Goal: Task Accomplishment & Management: Use online tool/utility

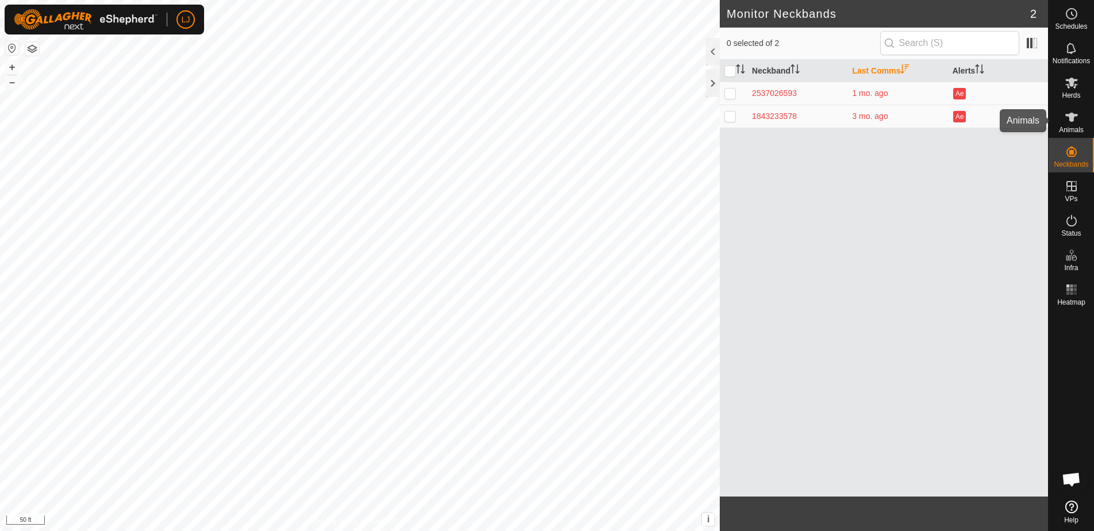
click at [1078, 123] on icon at bounding box center [1072, 117] width 14 height 14
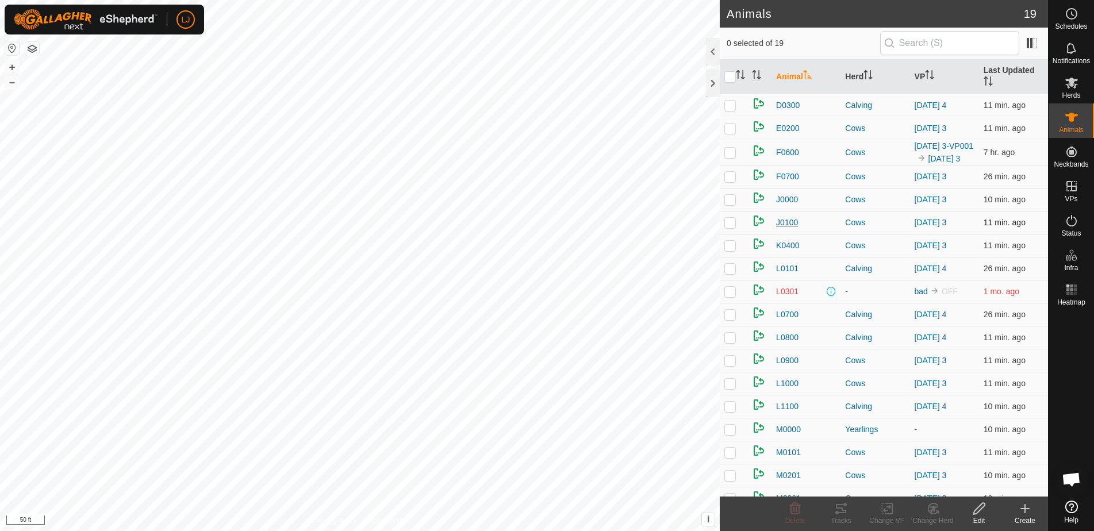
click at [789, 229] on span "J0100" at bounding box center [787, 223] width 22 height 12
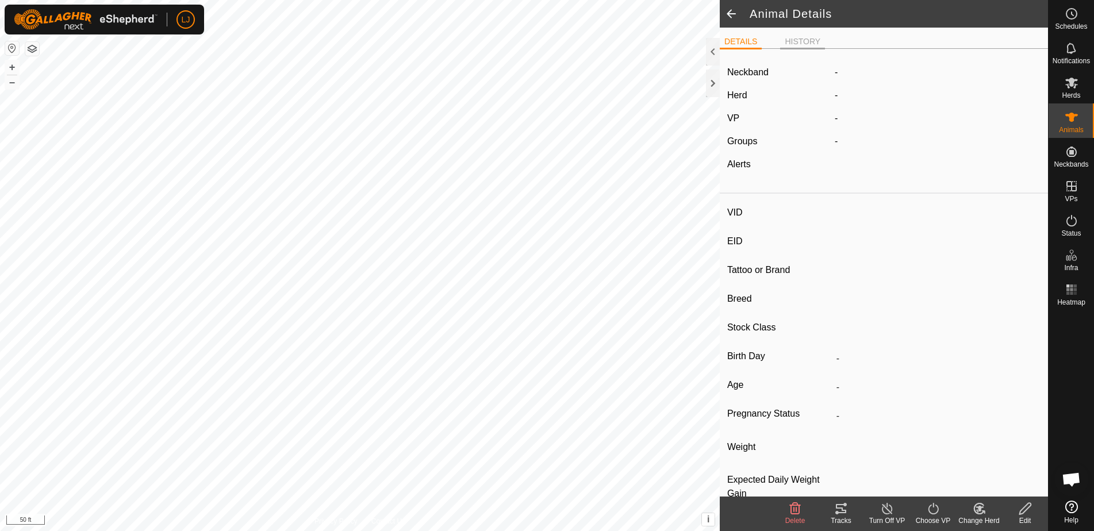
click at [806, 43] on li "HISTORY" at bounding box center [802, 43] width 45 height 14
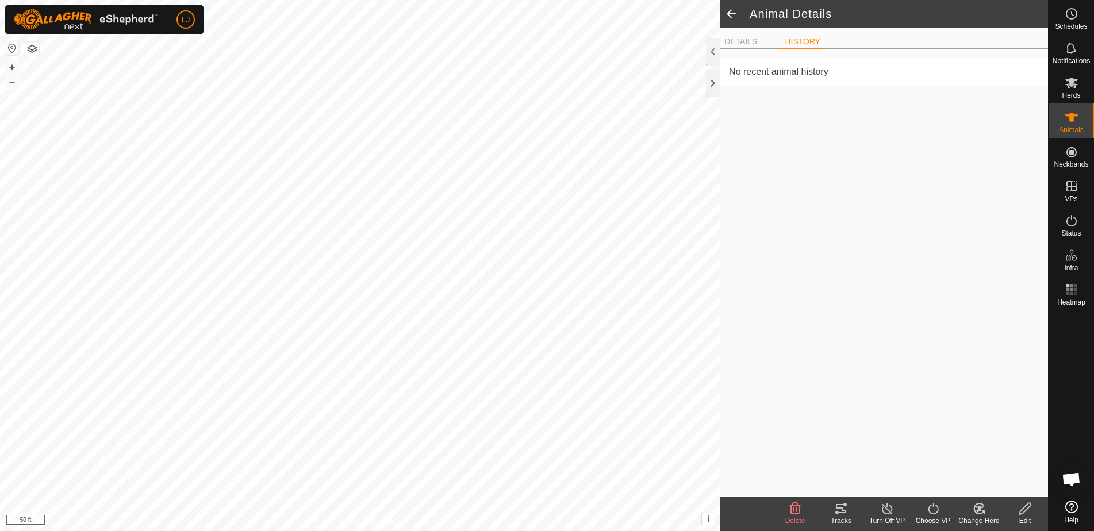
click at [755, 41] on li "DETAILS" at bounding box center [741, 43] width 42 height 14
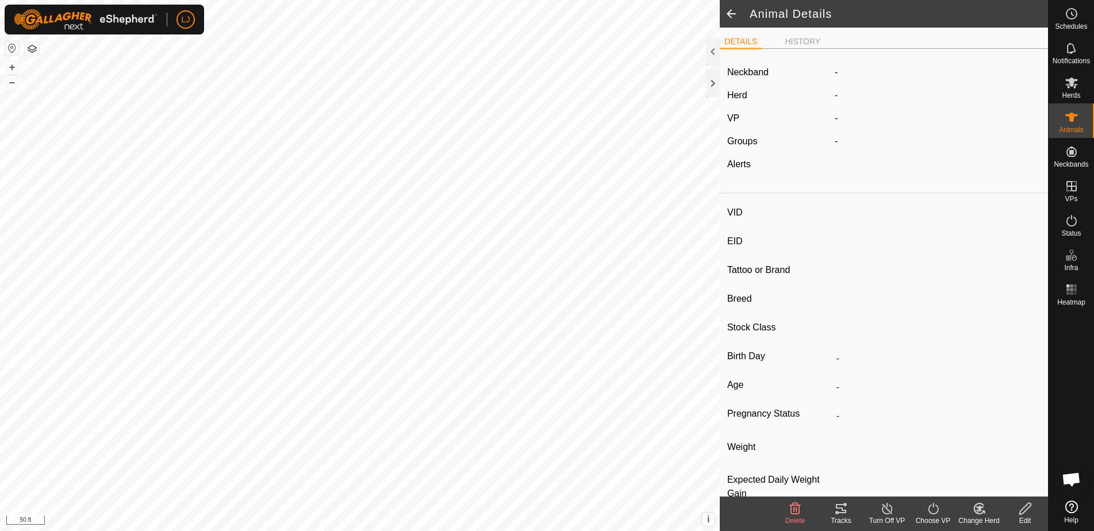
type input "J0100"
type input "-"
type input "Highland X"
type input "Cow"
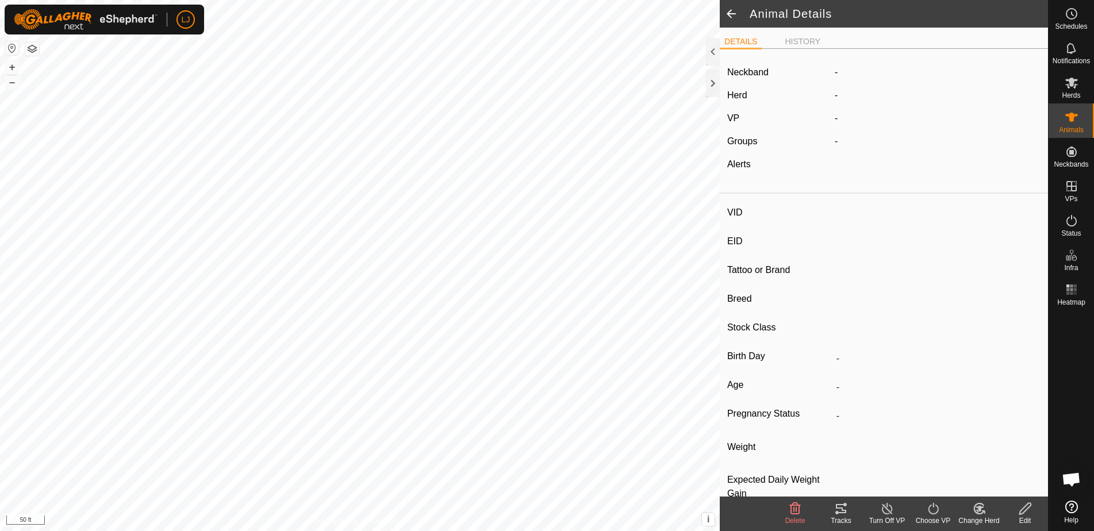
type input "Wet Joined"
type input "-1 kg"
type input "-"
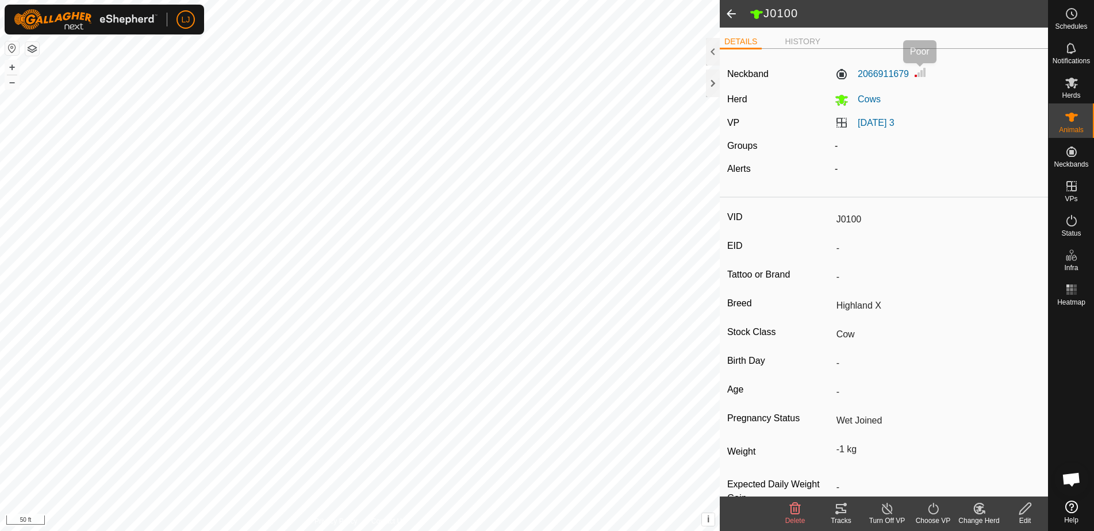
click at [922, 76] on img at bounding box center [921, 73] width 14 height 14
click at [729, 14] on span at bounding box center [731, 14] width 23 height 28
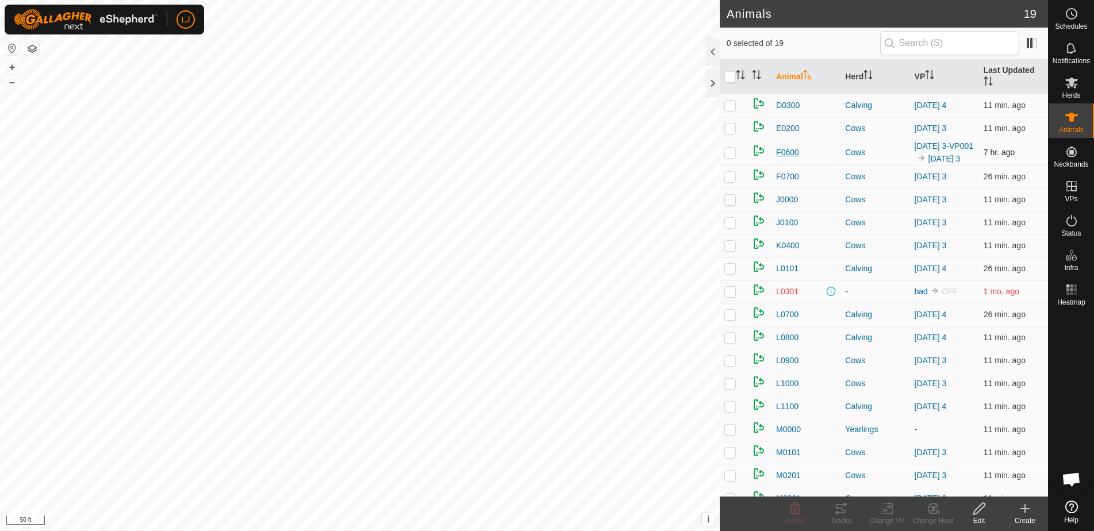
click at [789, 157] on span "F0600" at bounding box center [787, 153] width 23 height 12
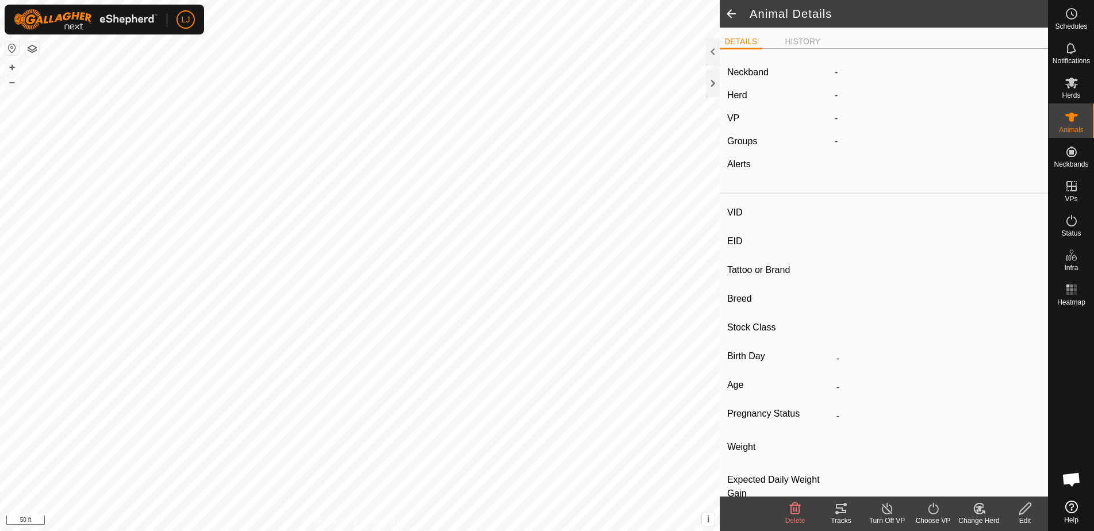
type input "F0600"
type input "-"
type input "Highland"
type input "Cow"
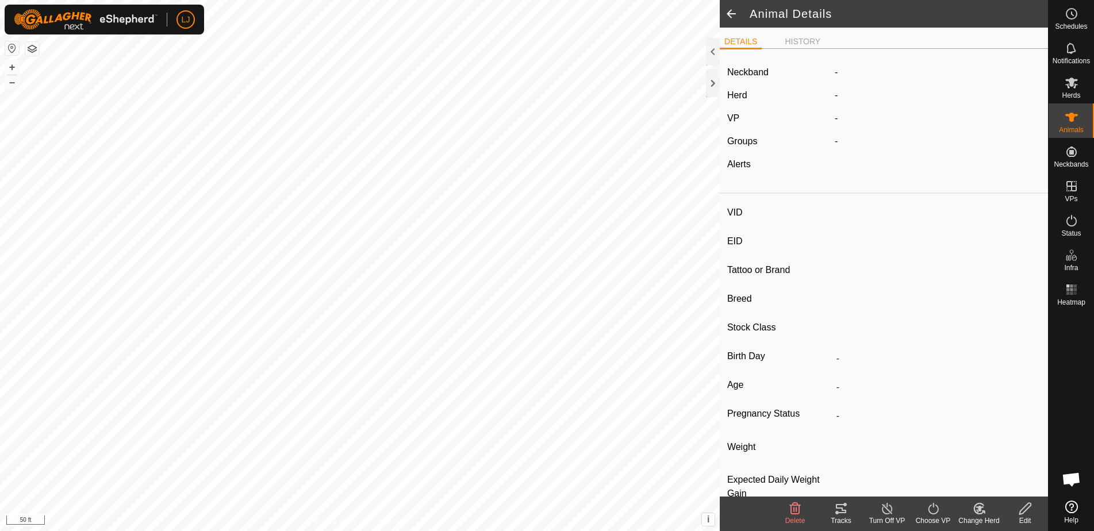
type input "Empty"
type input "-1 kg"
type input "-"
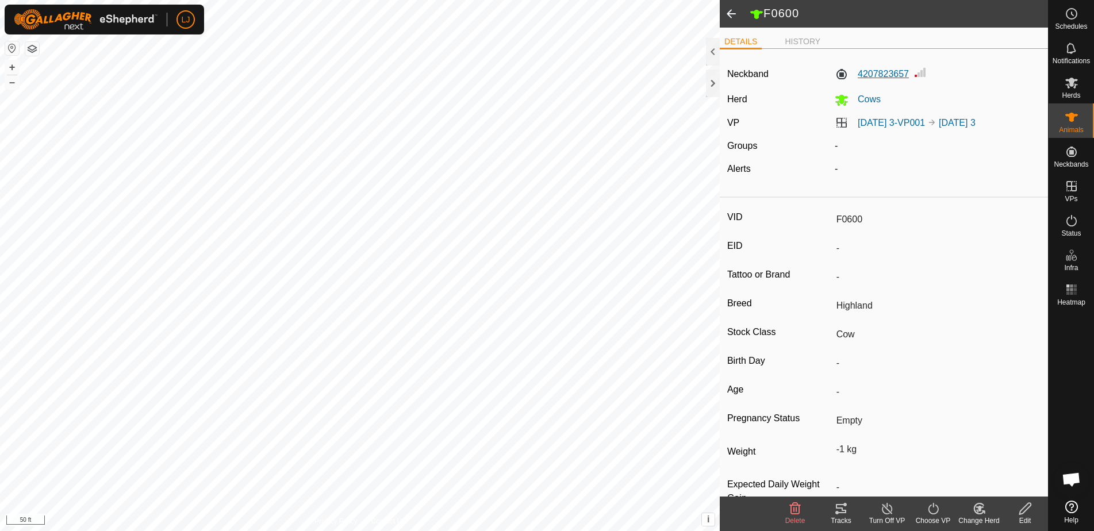
click at [888, 72] on label "4207823657" at bounding box center [872, 74] width 74 height 14
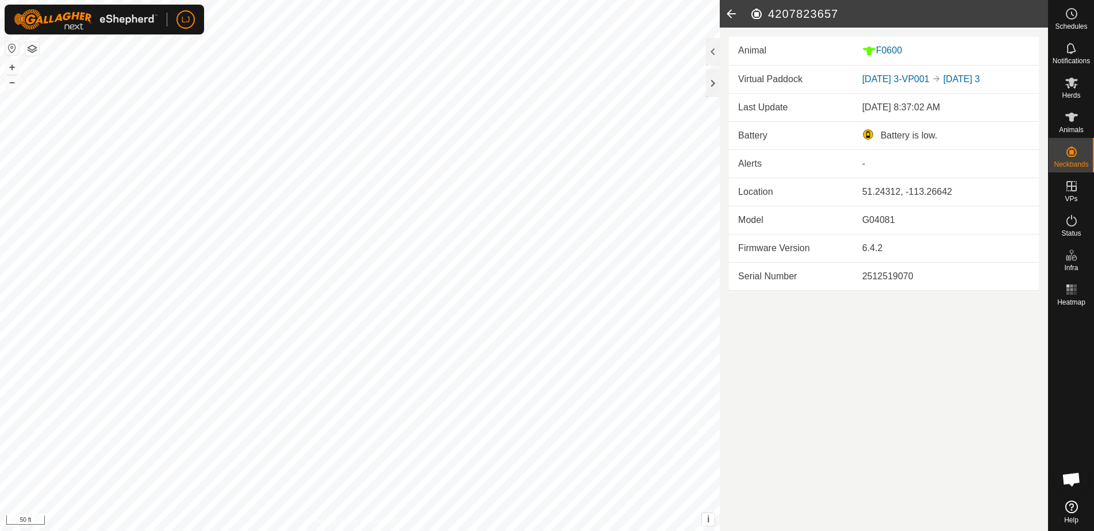
click at [733, 14] on icon at bounding box center [731, 14] width 23 height 28
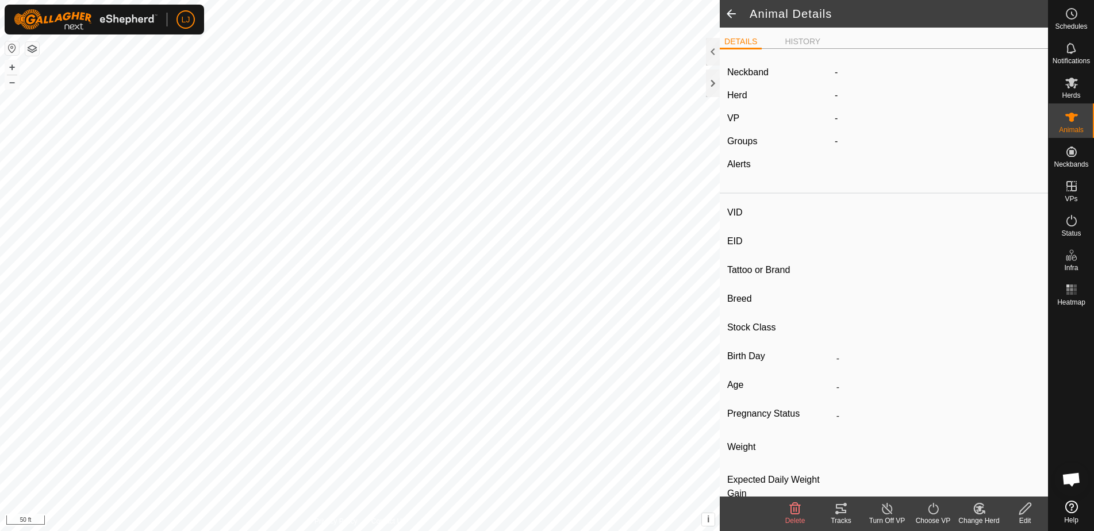
type input "F0600"
type input "-"
type input "Highland"
type input "Cow"
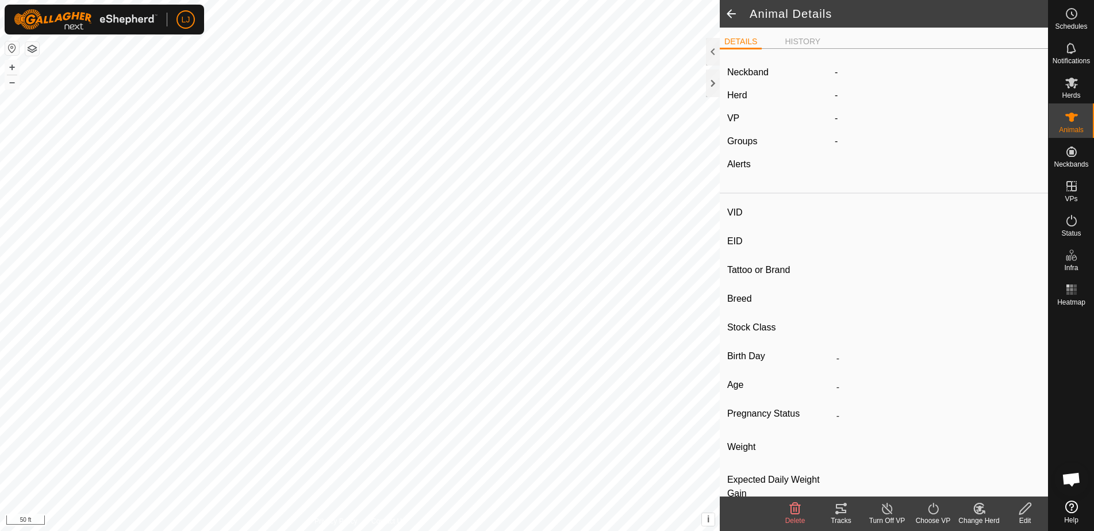
type input "Empty"
type input "-1 kg"
type input "-"
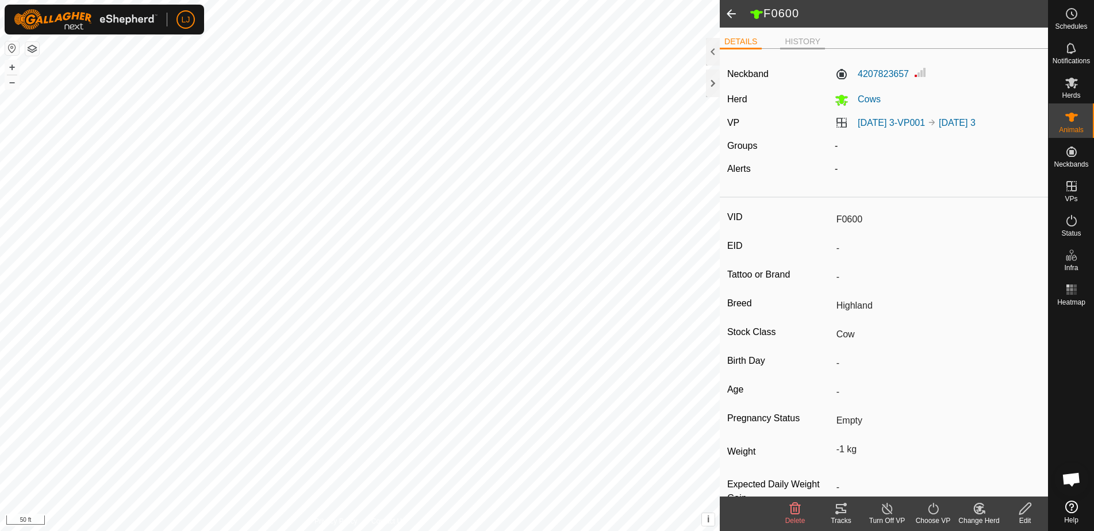
click at [798, 43] on li "HISTORY" at bounding box center [802, 43] width 45 height 14
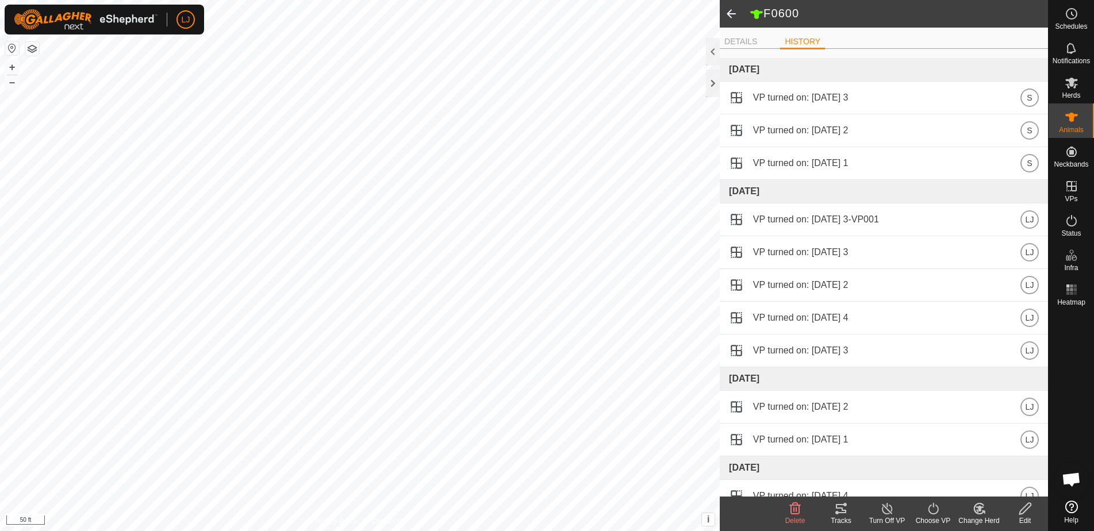
click at [730, 11] on span at bounding box center [731, 14] width 23 height 28
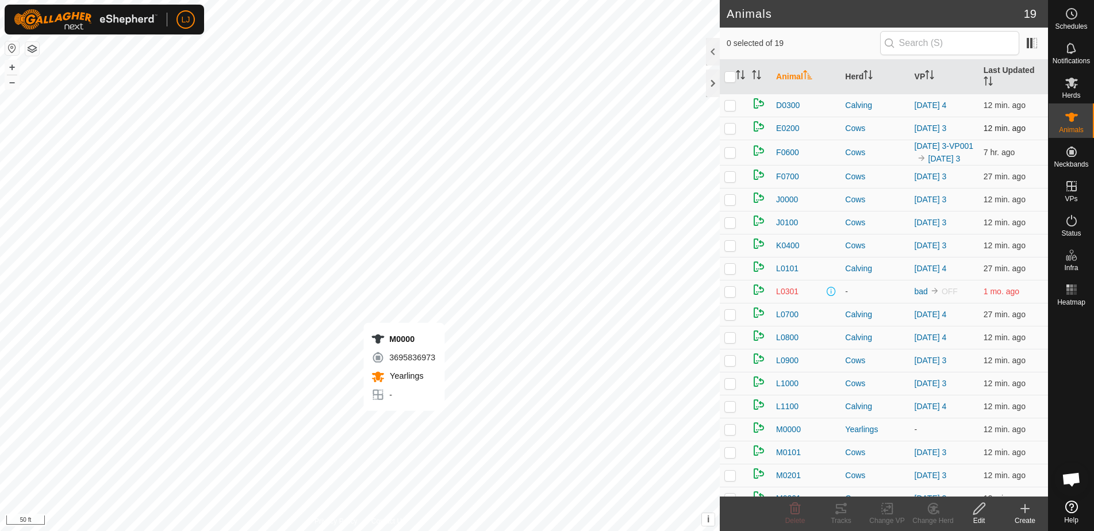
checkbox input "true"
click at [782, 436] on span "M0000" at bounding box center [788, 430] width 25 height 12
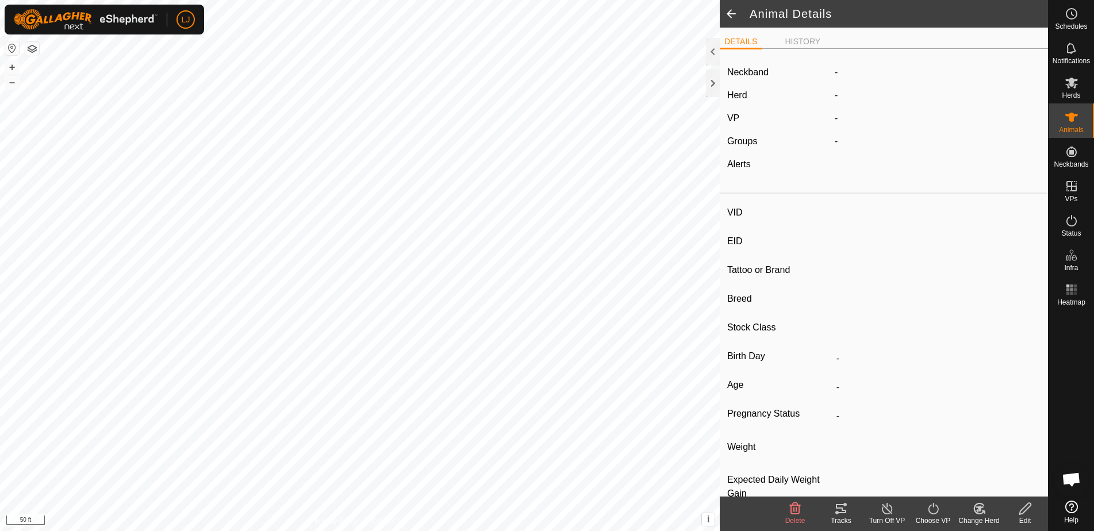
click at [752, 70] on label "Neckband" at bounding box center [748, 73] width 41 height 14
type input "M0000"
type input "-"
type input "HerefordxAngus"
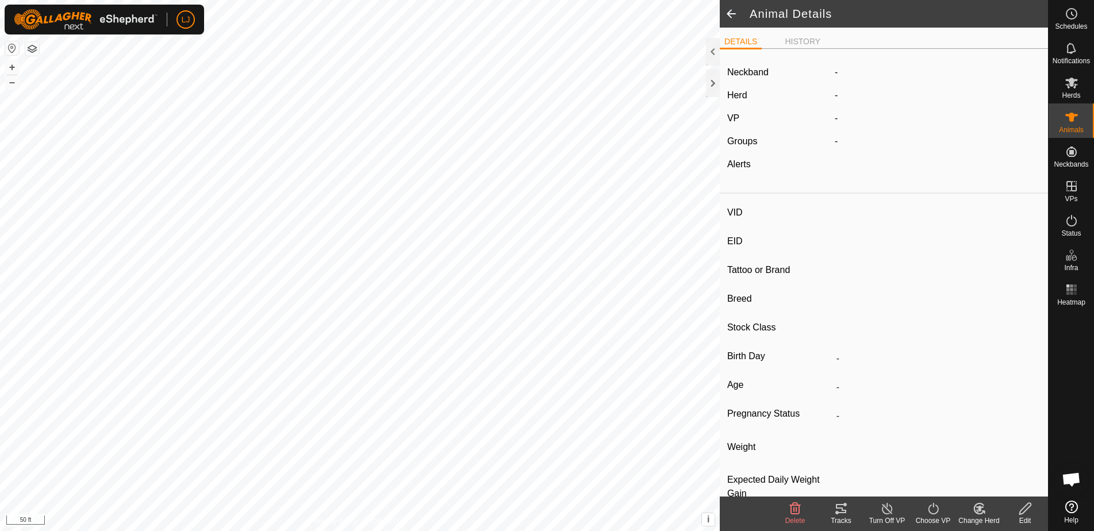
type input "Steer"
type input "-"
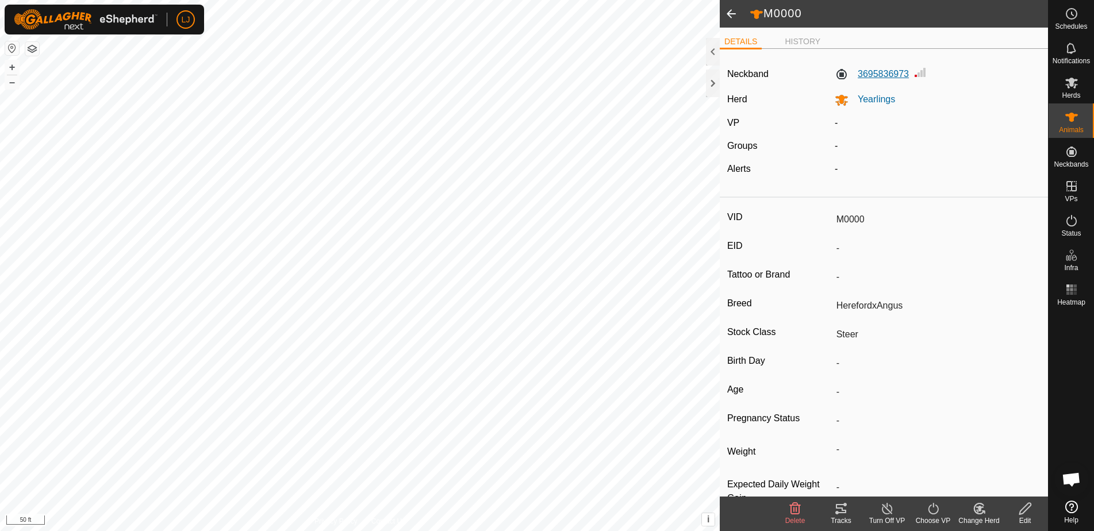
click at [877, 72] on label "3695836973" at bounding box center [872, 74] width 74 height 14
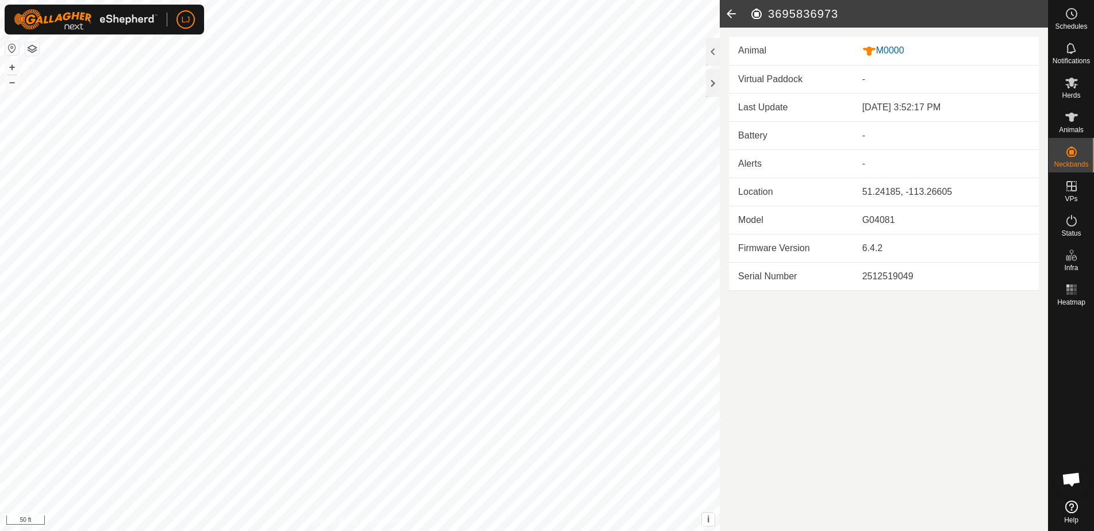
click at [729, 14] on icon at bounding box center [731, 14] width 23 height 28
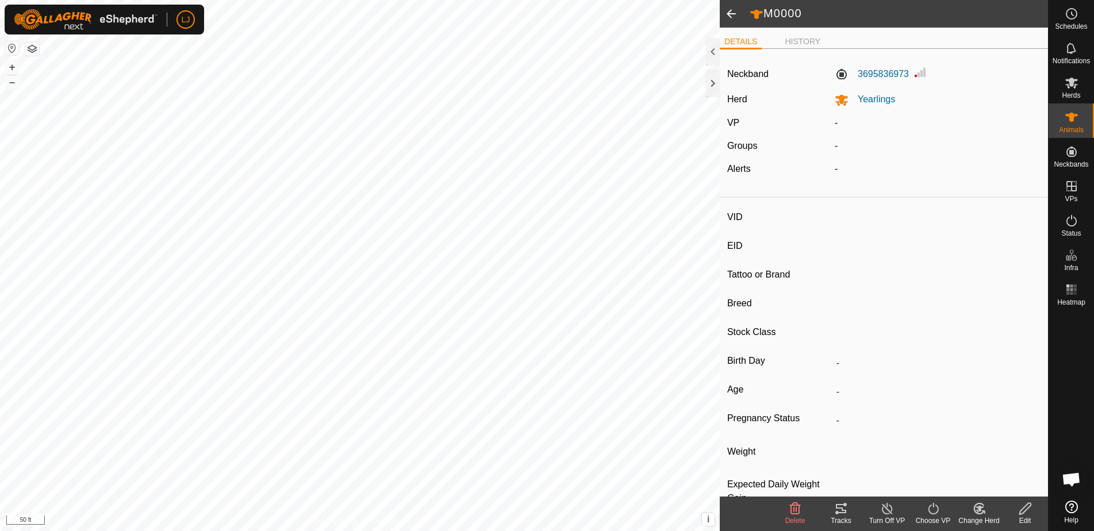
type input "M0000"
type input "-"
type input "HerefordxAngus"
type input "Steer"
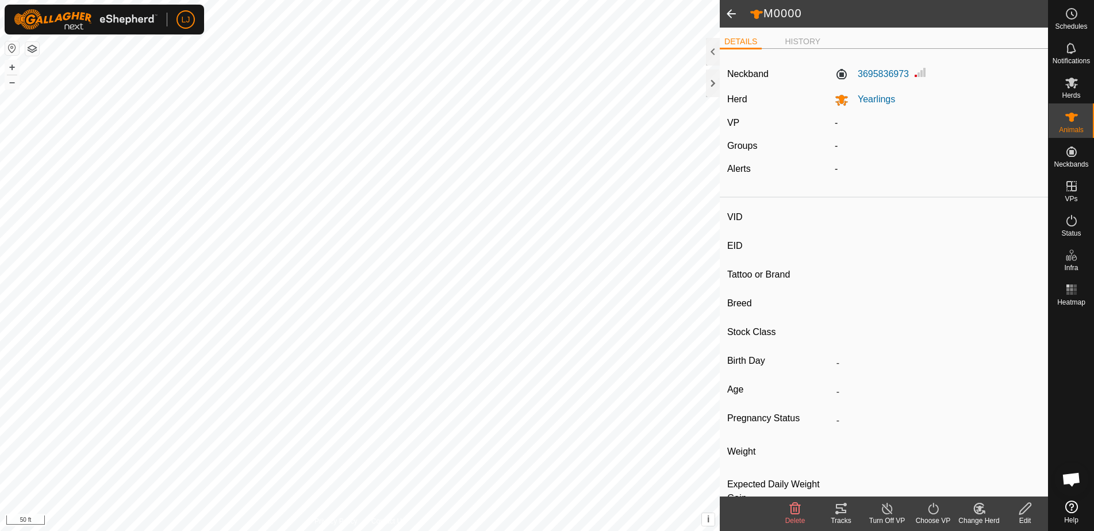
type input "-"
click at [919, 73] on img at bounding box center [921, 73] width 14 height 14
click at [892, 72] on label "3695836973" at bounding box center [872, 74] width 74 height 14
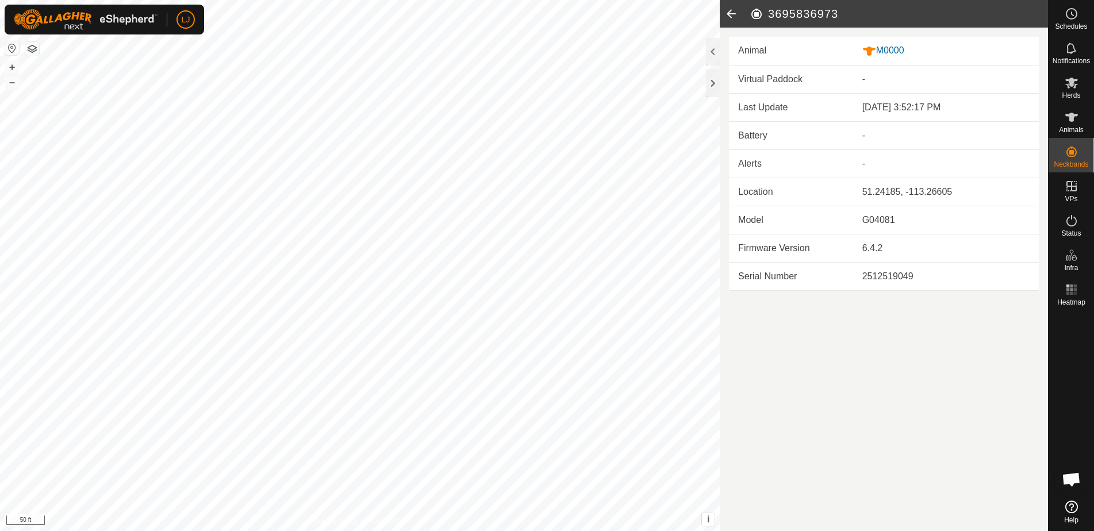
click at [732, 14] on icon at bounding box center [731, 14] width 23 height 28
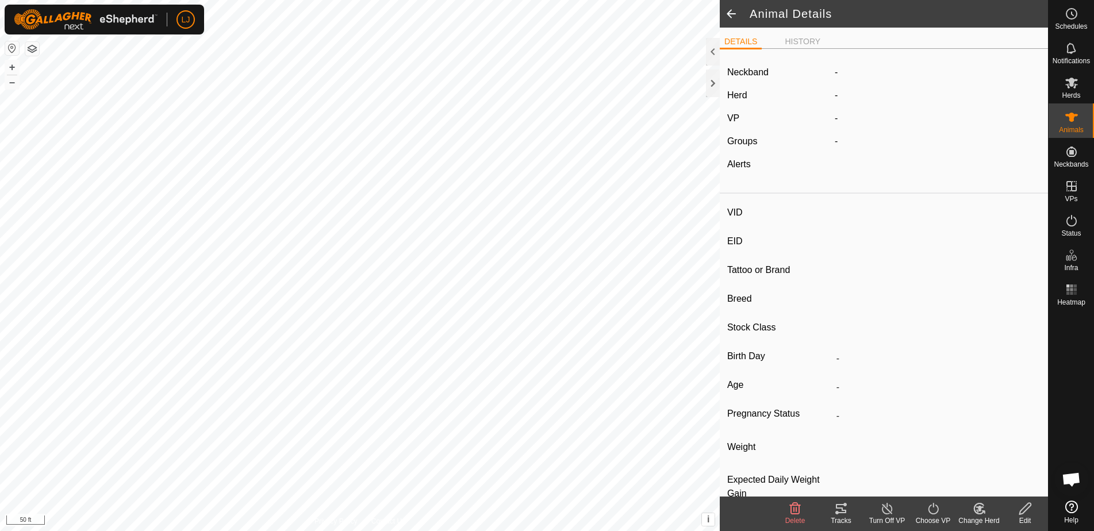
type input "M0000"
type input "-"
type input "HerefordxAngus"
type input "Steer"
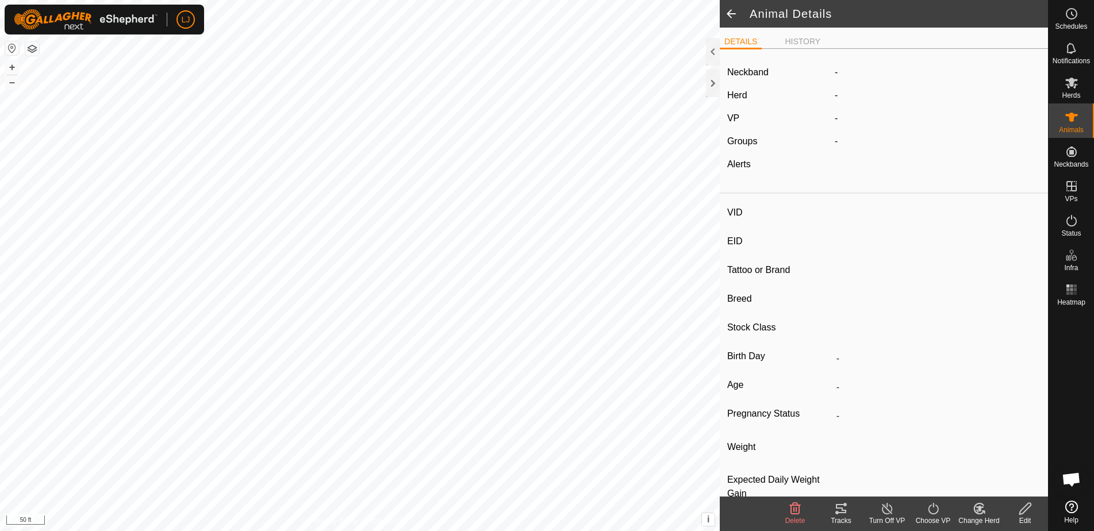
type input "-"
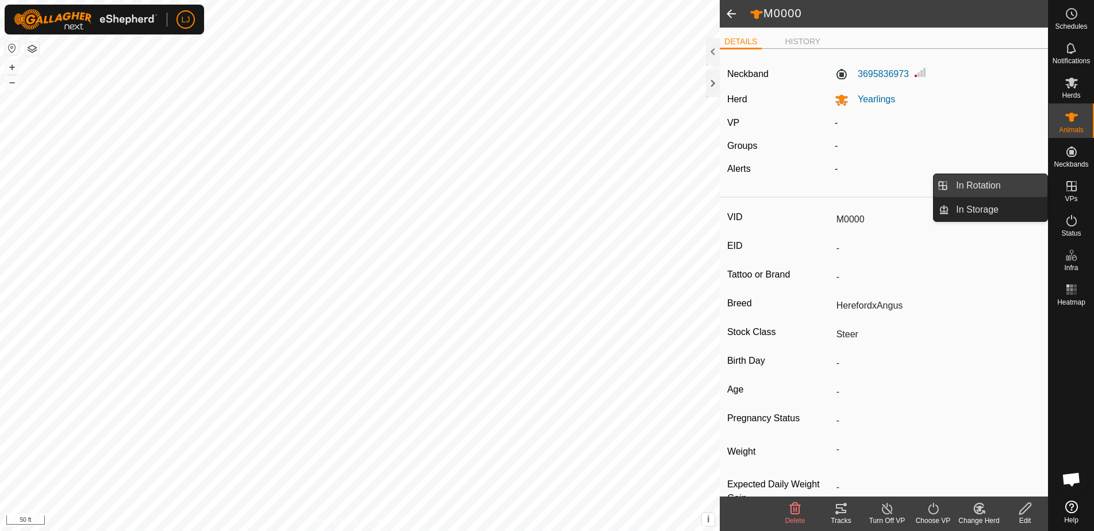
click at [996, 187] on link "In Rotation" at bounding box center [999, 185] width 98 height 23
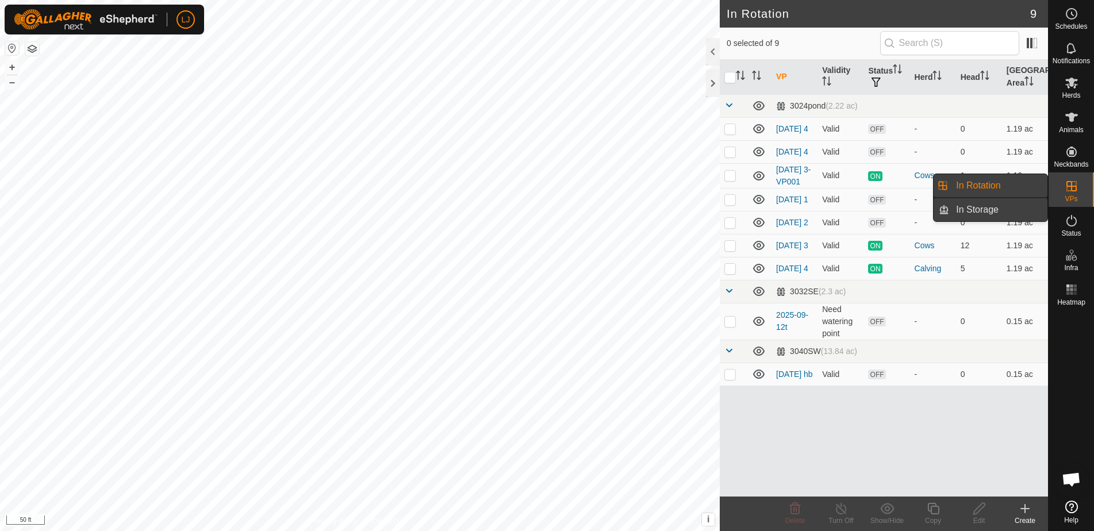
click at [1005, 209] on link "In Storage" at bounding box center [999, 209] width 98 height 23
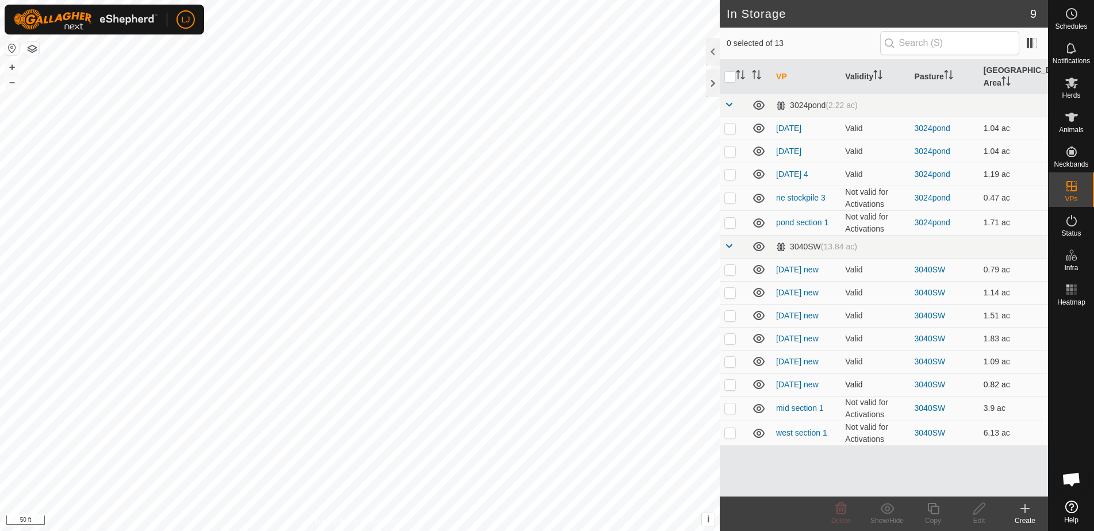
click at [733, 388] on p-checkbox at bounding box center [731, 384] width 12 height 9
click at [729, 388] on p-checkbox at bounding box center [731, 384] width 12 height 9
click at [730, 383] on p-checkbox at bounding box center [731, 384] width 12 height 9
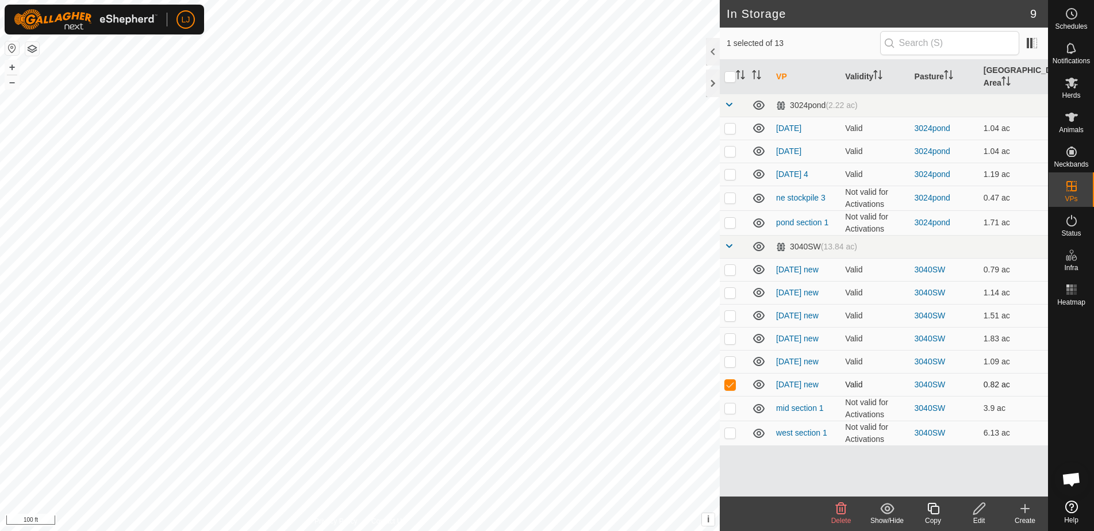
click at [730, 383] on p-checkbox at bounding box center [731, 384] width 12 height 9
checkbox input "false"
click at [733, 363] on p-checkbox at bounding box center [731, 361] width 12 height 9
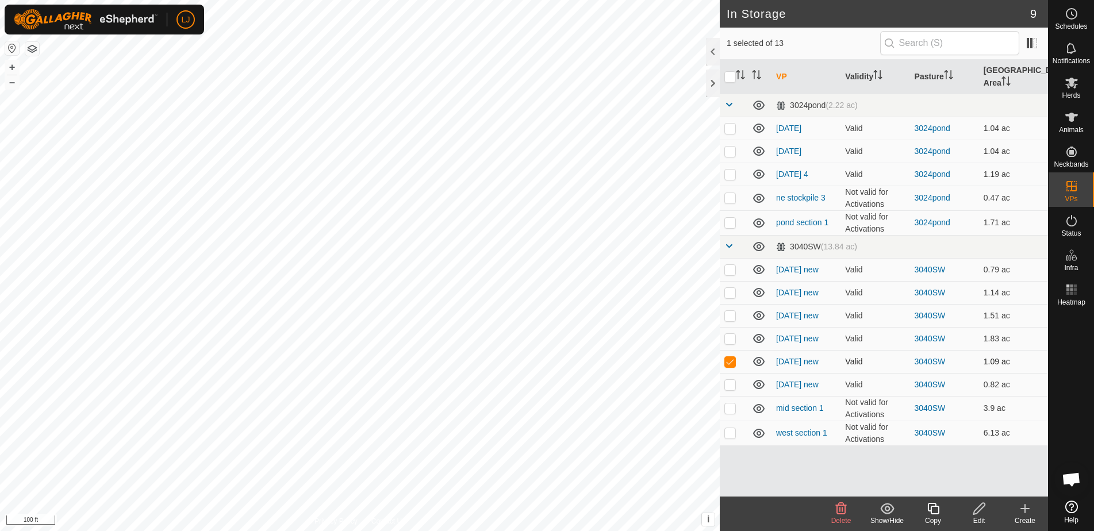
click at [733, 363] on p-checkbox at bounding box center [731, 361] width 12 height 9
checkbox input "false"
click at [761, 363] on icon at bounding box center [759, 361] width 12 height 9
click at [760, 363] on icon at bounding box center [759, 362] width 14 height 14
click at [729, 387] on p-checkbox at bounding box center [731, 384] width 12 height 9
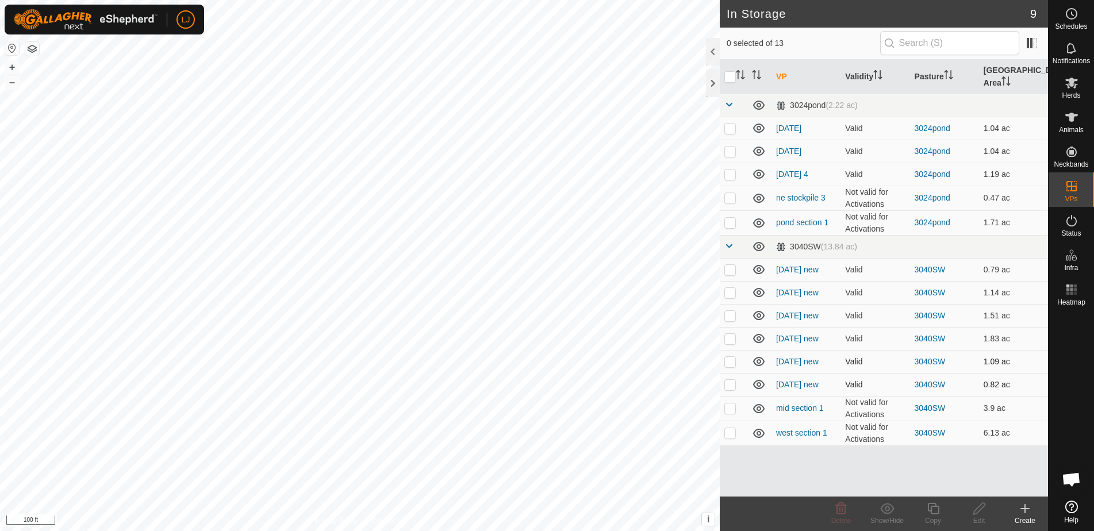
checkbox input "true"
click at [885, 514] on icon at bounding box center [888, 509] width 14 height 14
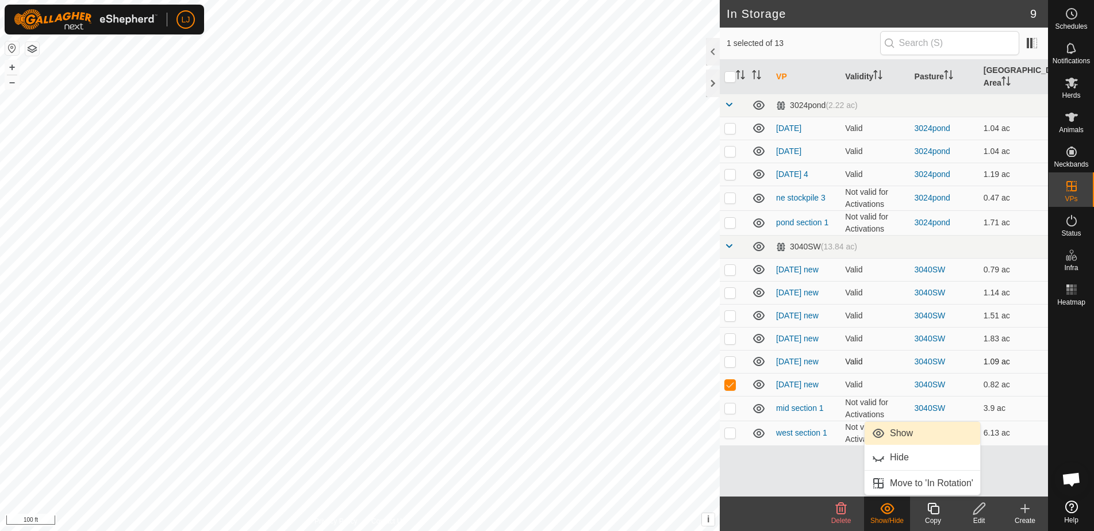
click at [898, 435] on link "Show" at bounding box center [923, 433] width 116 height 23
click at [733, 411] on p-checkbox at bounding box center [731, 408] width 12 height 9
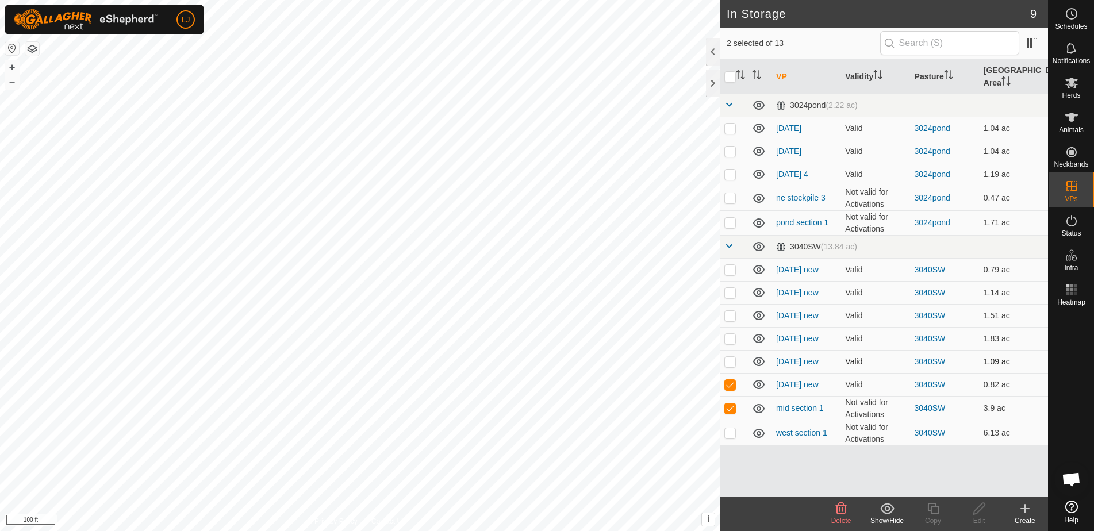
click at [889, 516] on div "Show/Hide" at bounding box center [887, 521] width 46 height 10
click at [747, 461] on div "VP Validity Pasture Grazing Area 3024pond (2.22 ac) [DATE] Valid 3024pond 1.04 …" at bounding box center [884, 278] width 328 height 437
click at [728, 410] on p-checkbox at bounding box center [731, 408] width 12 height 9
checkbox input "false"
click at [732, 387] on p-checkbox at bounding box center [731, 384] width 12 height 9
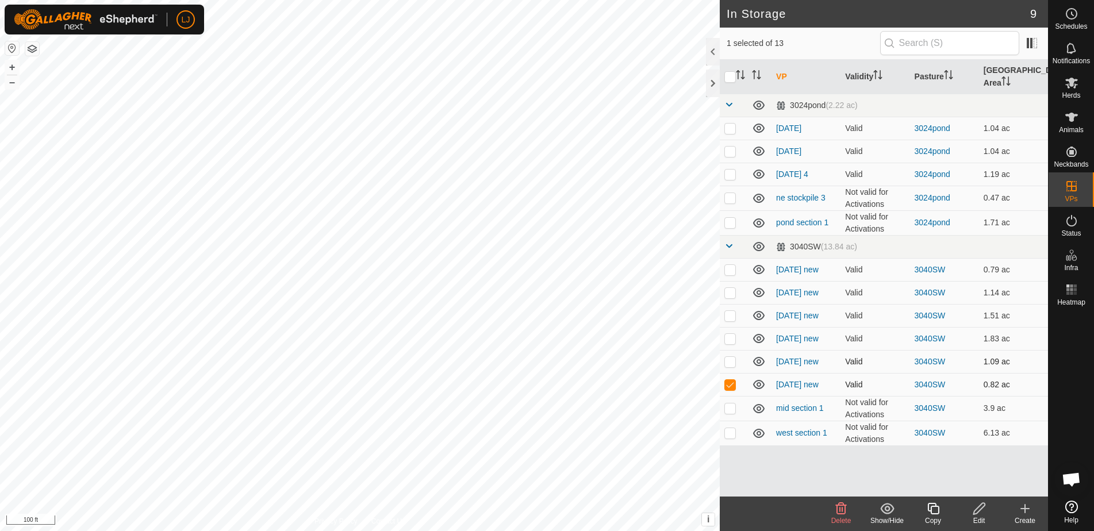
checkbox input "false"
click at [732, 128] on p-checkbox at bounding box center [731, 128] width 12 height 9
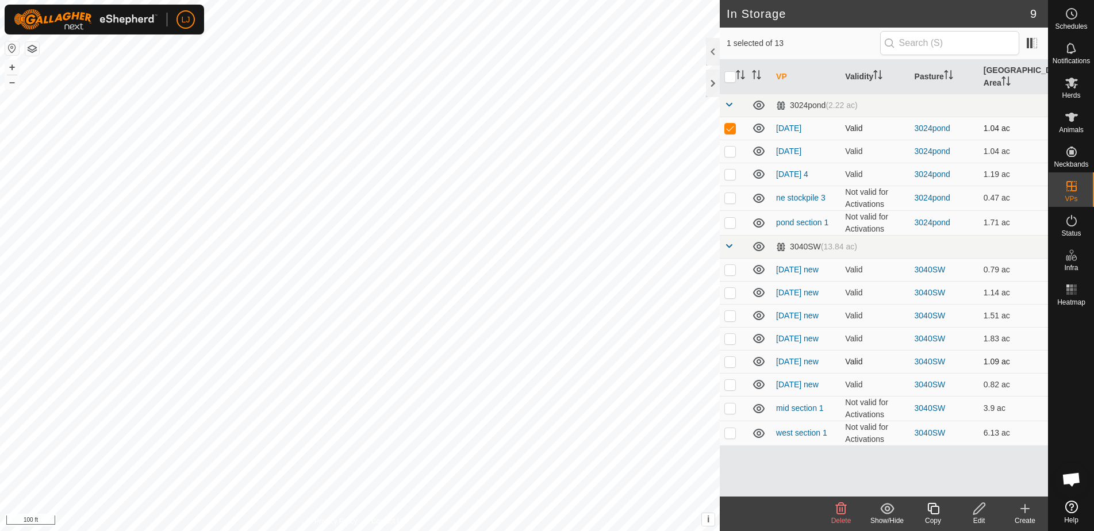
checkbox input "false"
click at [730, 386] on p-checkbox at bounding box center [731, 384] width 12 height 9
checkbox input "false"
click at [814, 363] on link "[DATE] new" at bounding box center [797, 361] width 43 height 9
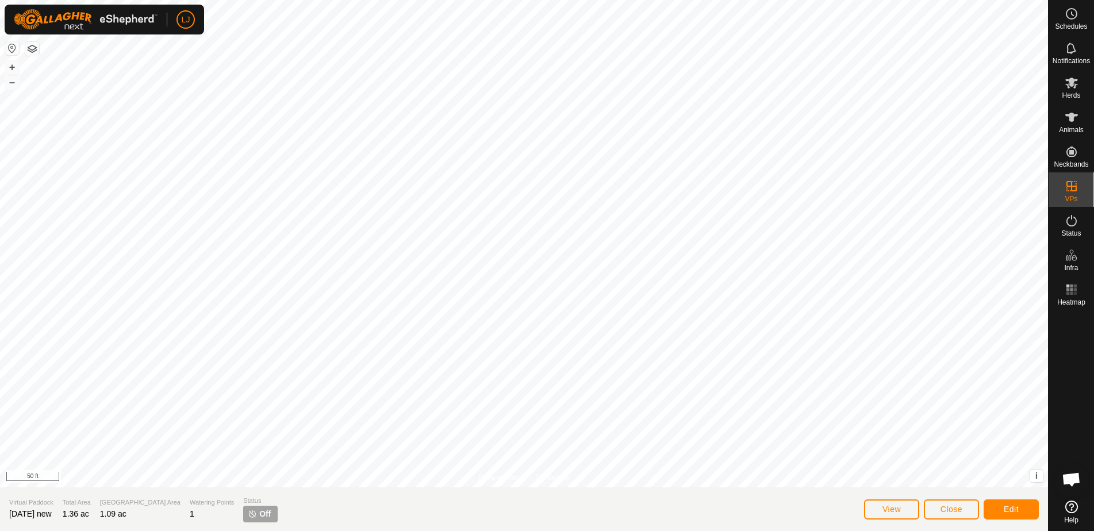
click at [947, 514] on button "Close" at bounding box center [951, 510] width 55 height 20
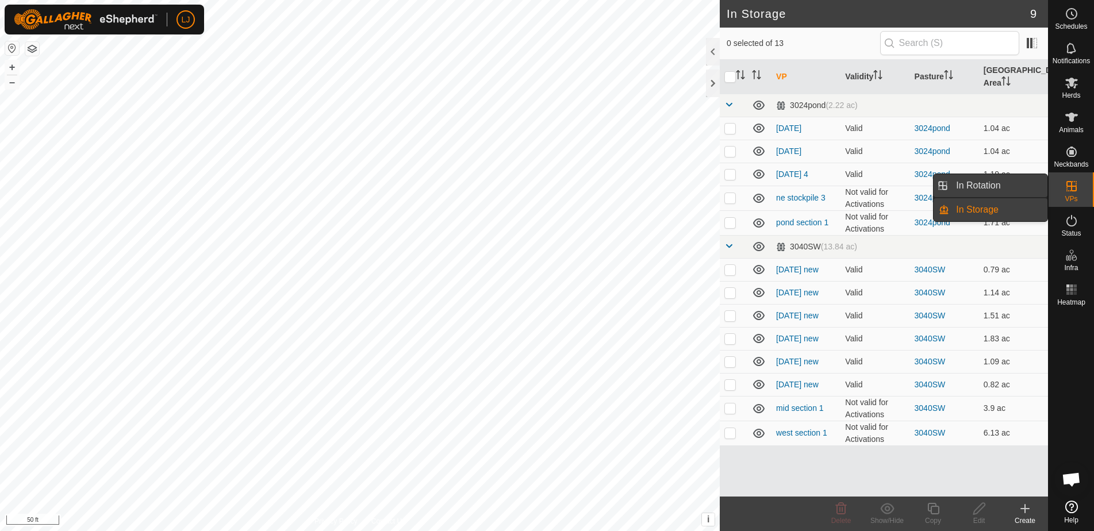
click at [1002, 189] on link "In Rotation" at bounding box center [999, 185] width 98 height 23
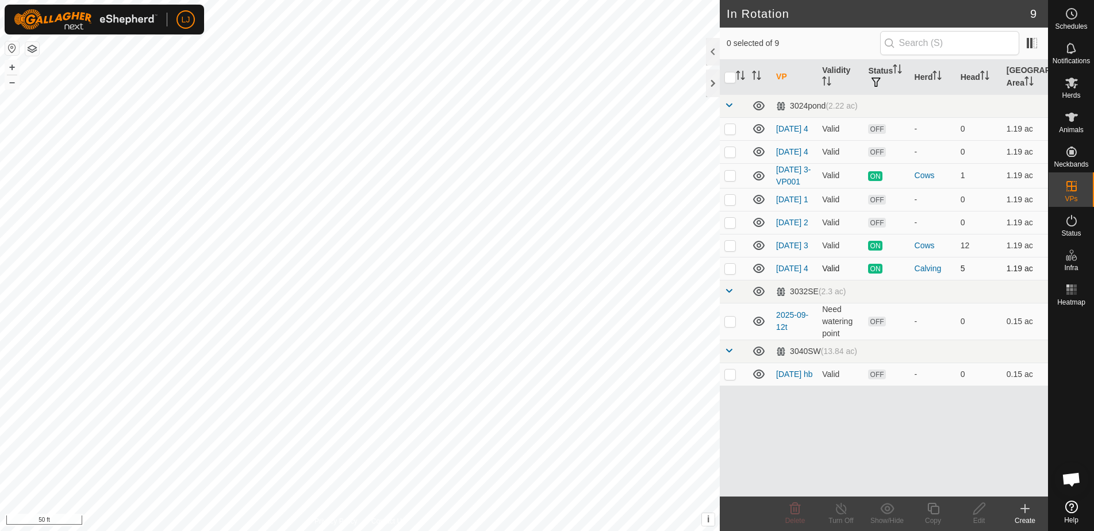
click at [733, 273] on p-checkbox at bounding box center [731, 268] width 12 height 9
checkbox input "true"
click at [935, 509] on icon at bounding box center [934, 509] width 14 height 14
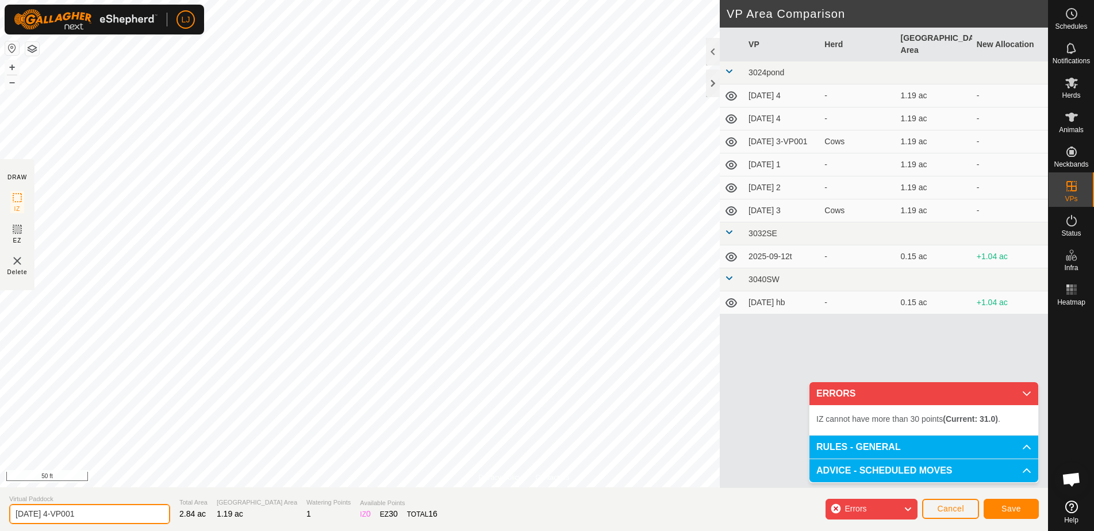
drag, startPoint x: 53, startPoint y: 515, endPoint x: 136, endPoint y: 519, distance: 82.3
click at [136, 519] on input "[DATE] 4-VP001" at bounding box center [89, 514] width 161 height 20
type input "[DATE] 1"
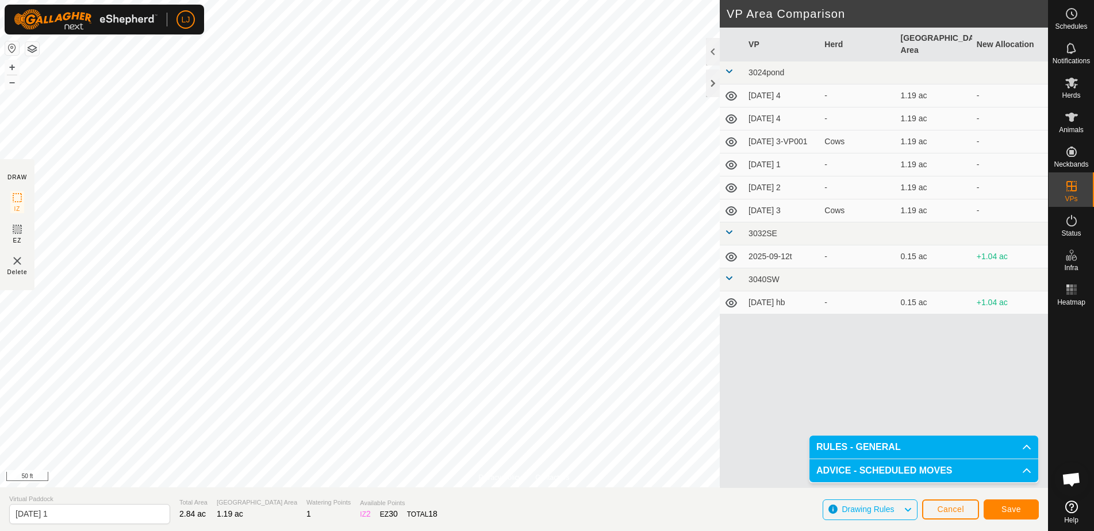
click at [1015, 507] on span "Save" at bounding box center [1012, 509] width 20 height 9
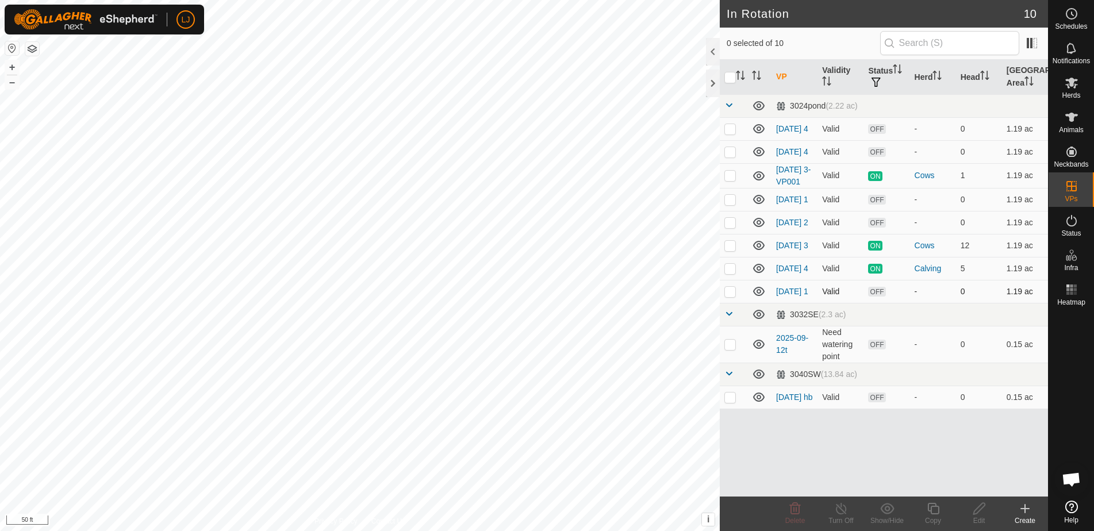
click at [732, 296] on p-checkbox at bounding box center [731, 291] width 12 height 9
checkbox input "true"
click at [925, 513] on copy-svg-icon at bounding box center [933, 509] width 46 height 14
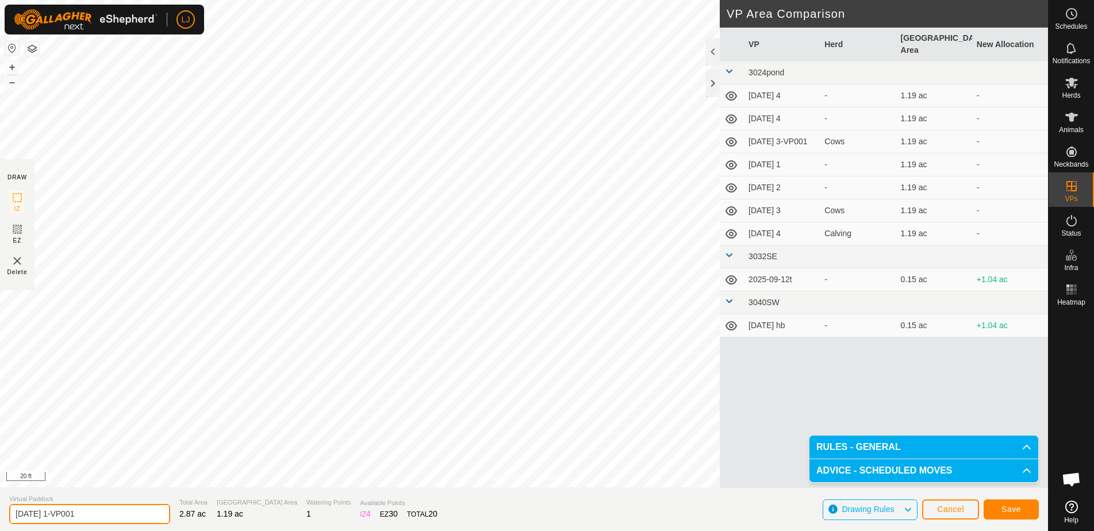
drag, startPoint x: 60, startPoint y: 514, endPoint x: 173, endPoint y: 514, distance: 112.7
click at [173, 514] on section "Virtual Paddock [DATE] 1-VP001 Total Area 2.87 ac Grazing Area 1.19 ac Watering…" at bounding box center [524, 510] width 1048 height 44
type input "[DATE] 2"
click at [1021, 511] on span "Save" at bounding box center [1012, 509] width 20 height 9
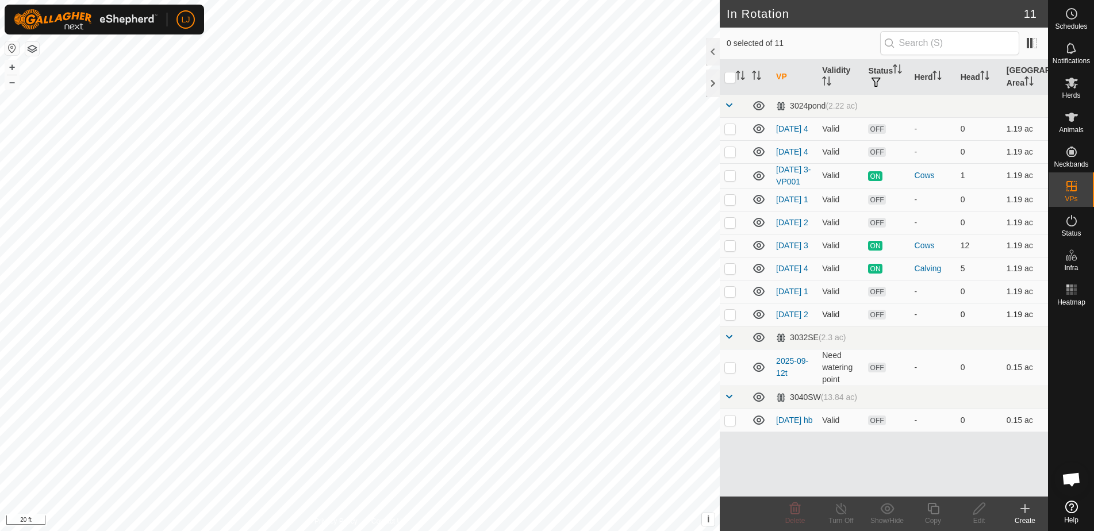
click at [730, 319] on p-checkbox at bounding box center [731, 314] width 12 height 9
checkbox input "true"
click at [939, 510] on icon at bounding box center [934, 509] width 12 height 12
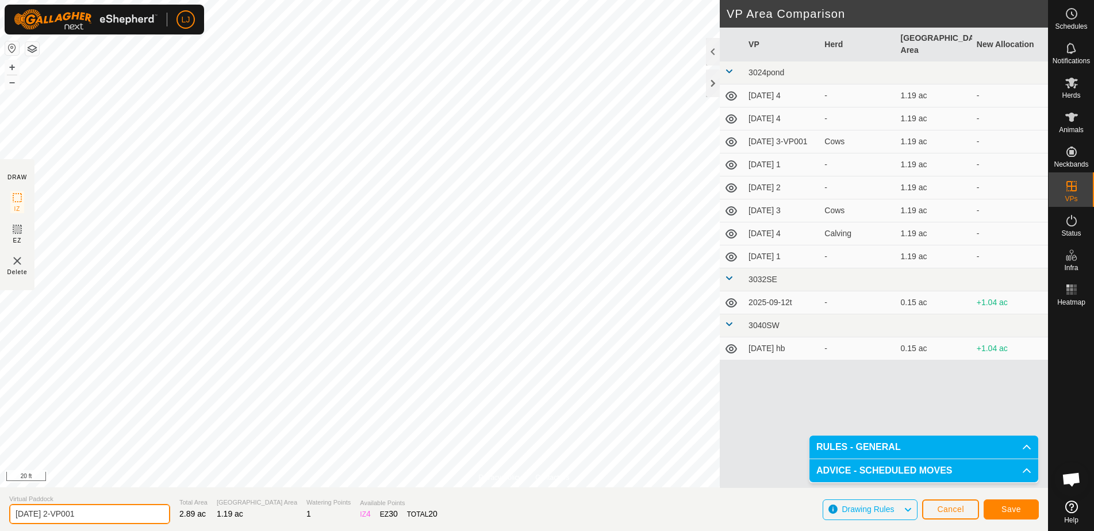
drag, startPoint x: 60, startPoint y: 514, endPoint x: 176, endPoint y: 513, distance: 115.6
click at [176, 513] on section "Virtual Paddock [DATE] 2-VP001 Total Area 2.89 ac Grazing Area 1.19 ac Watering…" at bounding box center [524, 510] width 1048 height 44
type input "[DATE] 3"
click at [1012, 511] on span "Save" at bounding box center [1012, 509] width 20 height 9
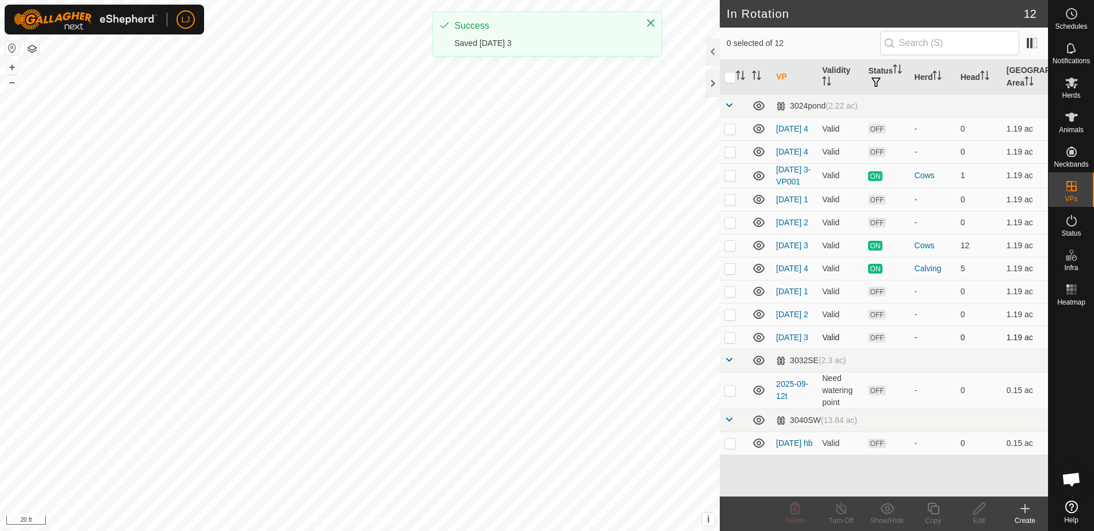
click at [736, 342] on p-checkbox at bounding box center [731, 337] width 12 height 9
checkbox input "true"
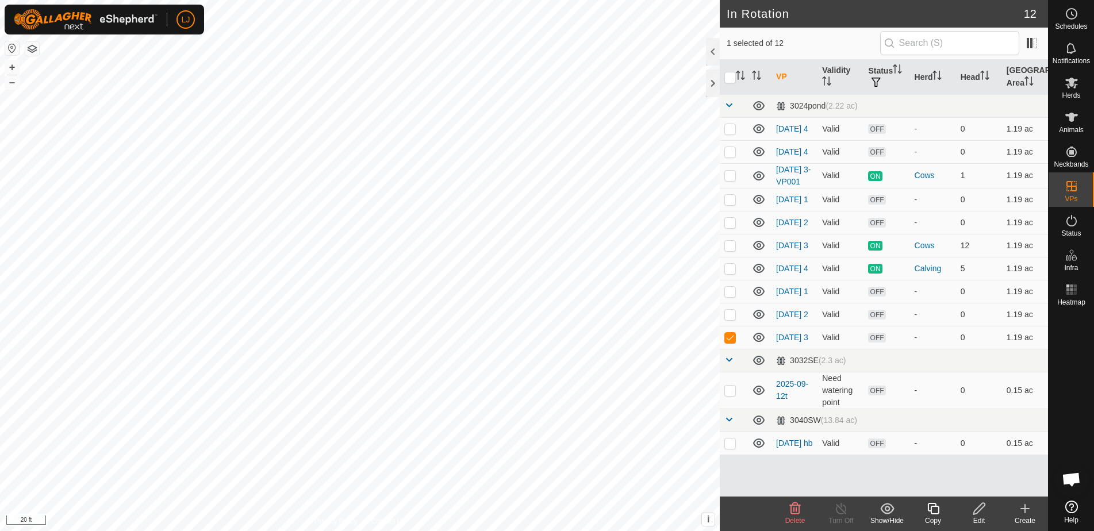
click at [930, 511] on icon at bounding box center [934, 509] width 12 height 12
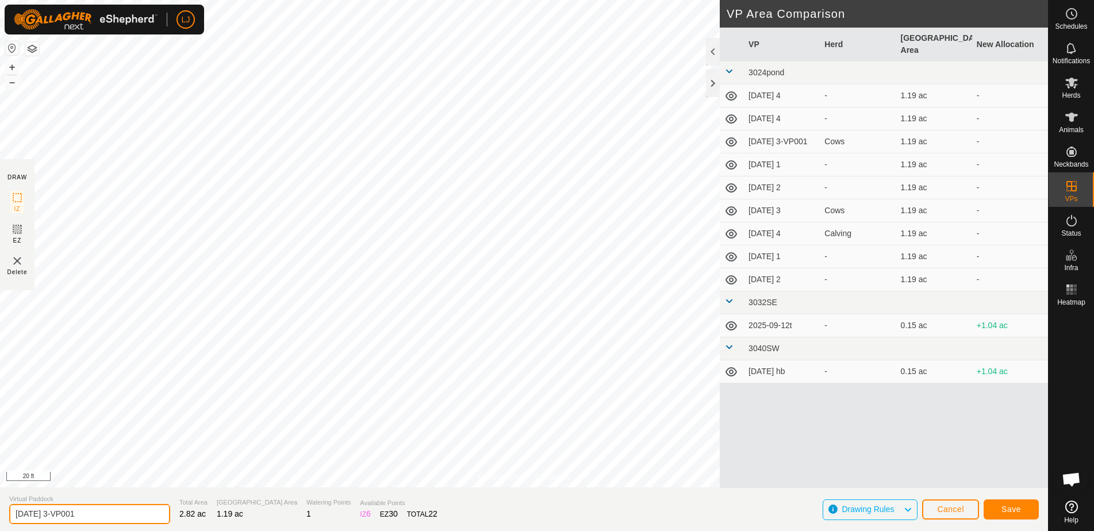
drag, startPoint x: 62, startPoint y: 515, endPoint x: 129, endPoint y: 516, distance: 67.3
click at [128, 516] on input "[DATE] 3-VP001" at bounding box center [89, 514] width 161 height 20
type input "[DATE] 4"
click at [1016, 510] on span "Save" at bounding box center [1012, 509] width 20 height 9
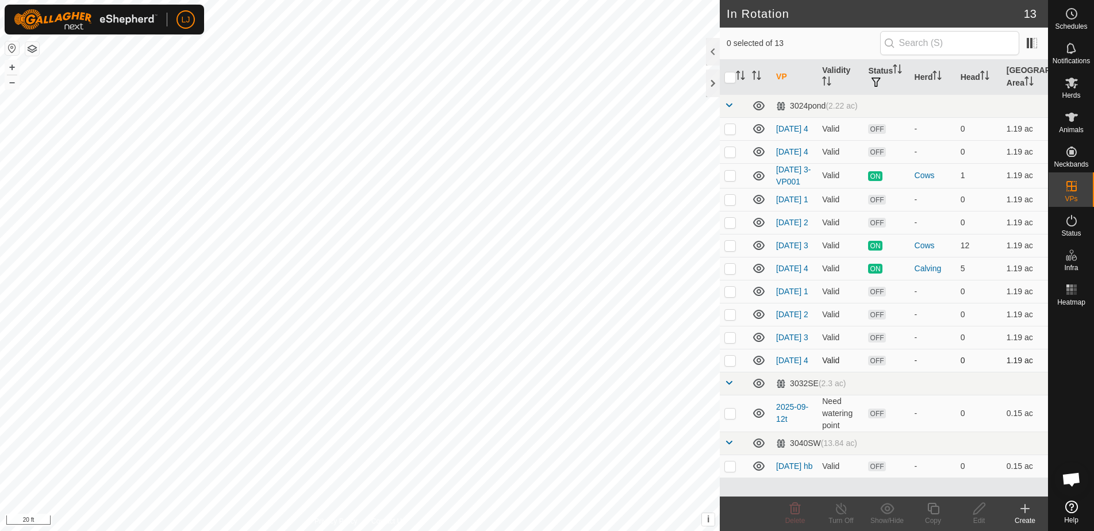
click at [728, 365] on p-checkbox at bounding box center [731, 360] width 12 height 9
checkbox input "true"
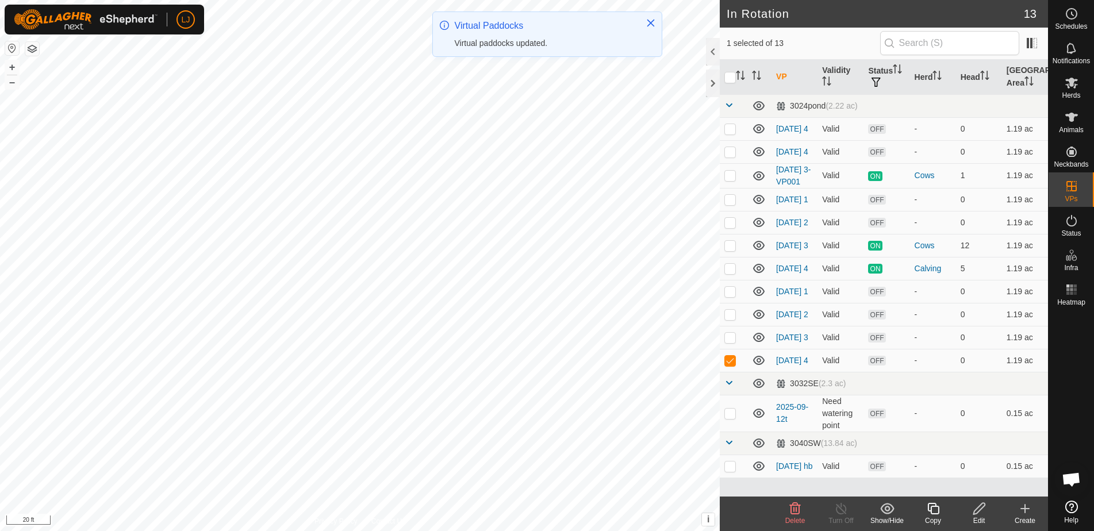
click at [937, 510] on icon at bounding box center [934, 509] width 14 height 14
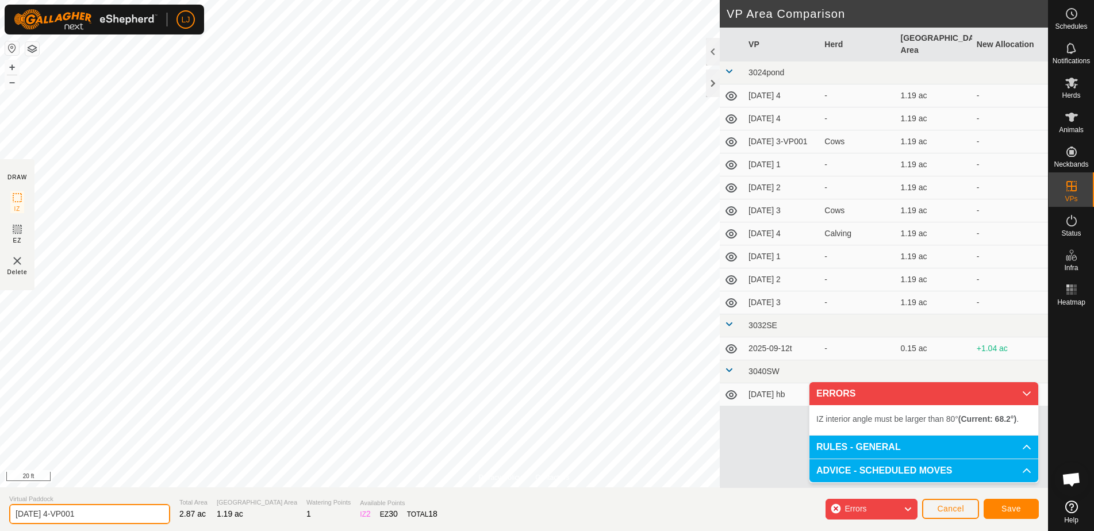
drag, startPoint x: 53, startPoint y: 516, endPoint x: 164, endPoint y: 516, distance: 110.4
click at [162, 516] on section "Virtual Paddock [DATE] 4-VP001 Total Area 2.87 ac Grazing Area 1.19 ac Watering…" at bounding box center [524, 510] width 1048 height 44
type input "[DATE]"
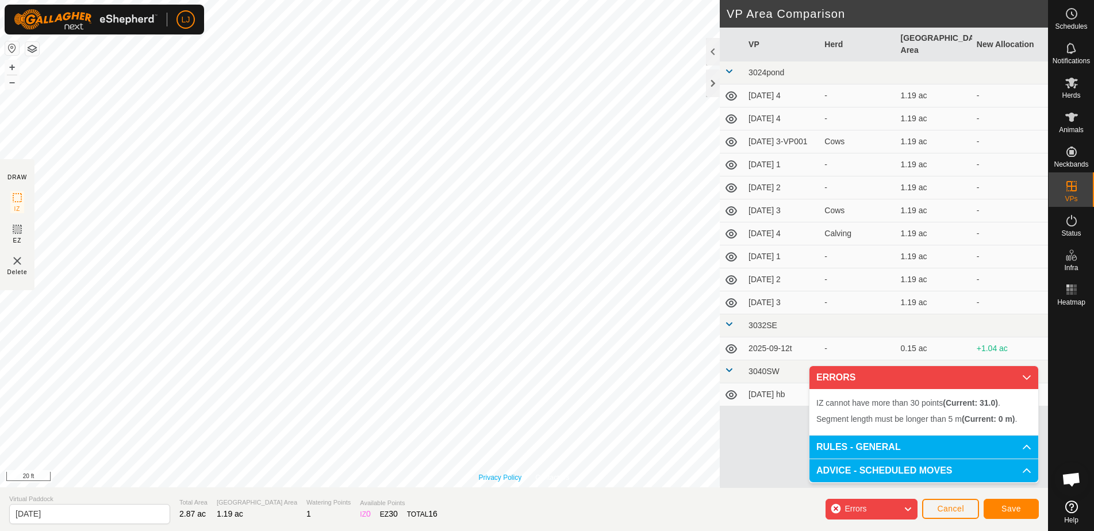
click at [485, 477] on div "Privacy Policy Contact Us Status: OFF Type: Inclusion Zone + – ⇧ i This applica…" at bounding box center [524, 244] width 1048 height 488
click at [475, 458] on div "Privacy Policy Contact Us Status: OFF Type: Inclusion Zone + – ⇧ i This applica…" at bounding box center [524, 244] width 1048 height 488
click at [477, 458] on div "Privacy Policy Contact Us Status: OFF Type: Inclusion Zone + – ⇧ i This applica…" at bounding box center [524, 244] width 1048 height 488
click at [484, 475] on link "Privacy Policy" at bounding box center [500, 478] width 43 height 10
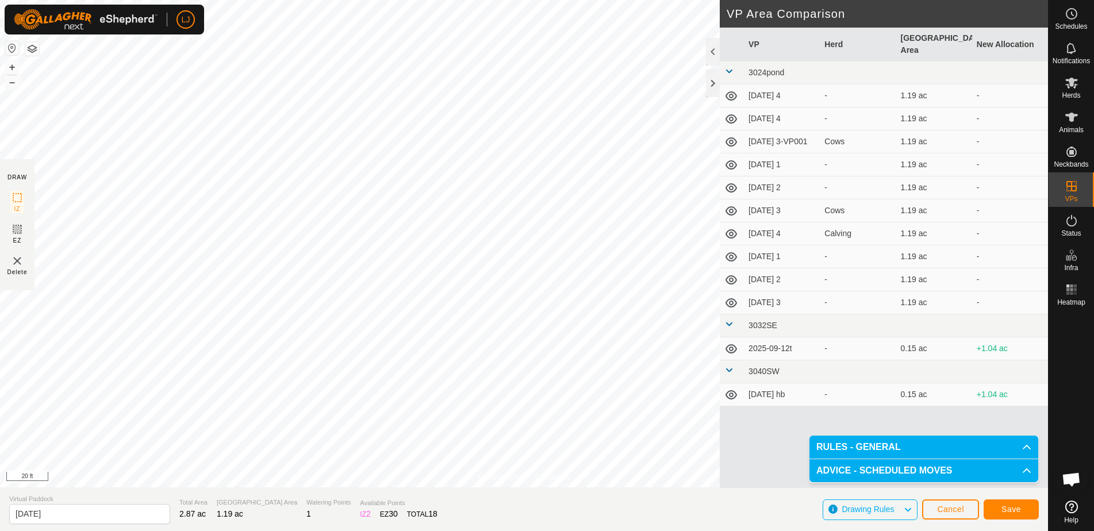
click at [1009, 505] on span "Save" at bounding box center [1012, 509] width 20 height 9
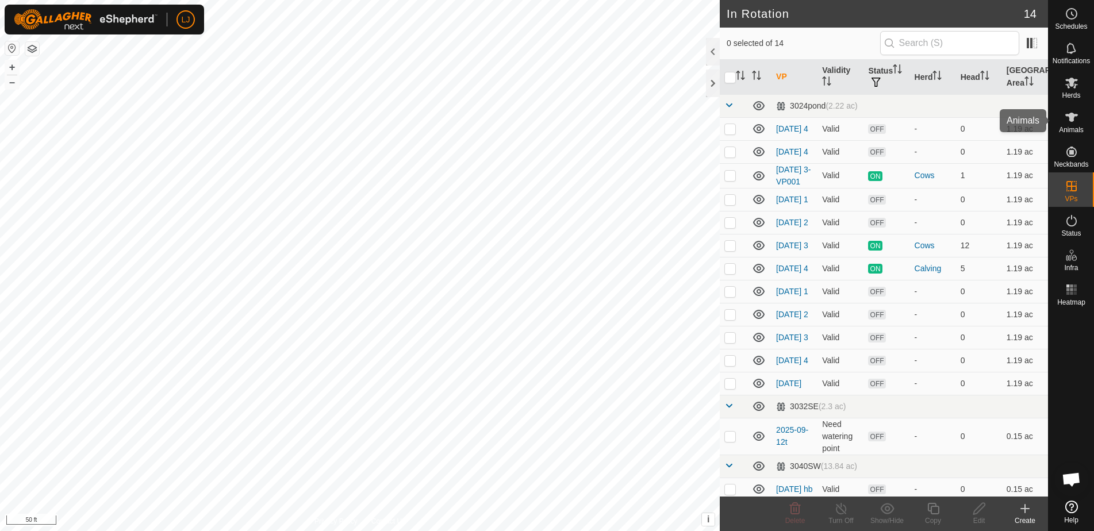
click at [1071, 131] on span "Animals" at bounding box center [1071, 130] width 25 height 7
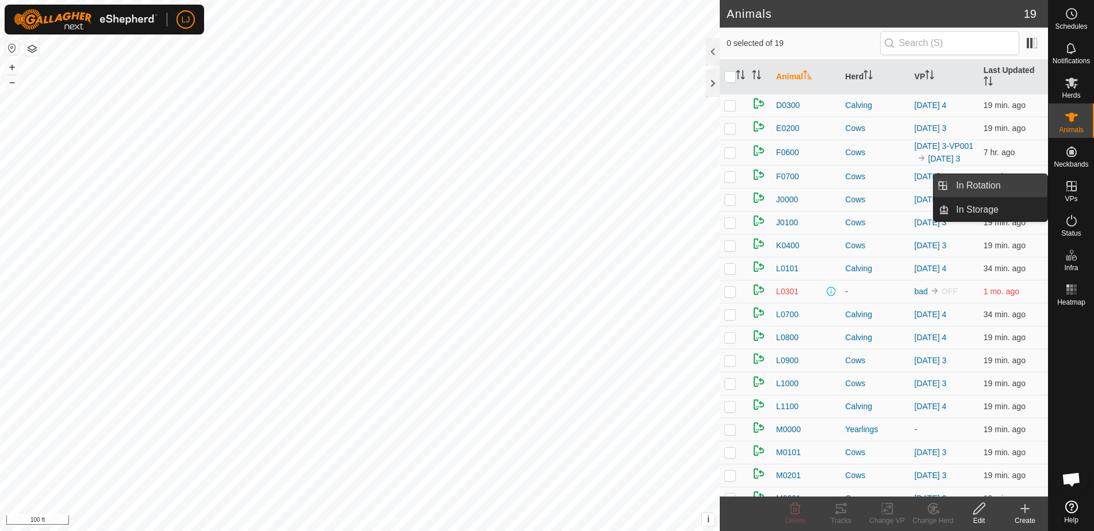
click at [979, 187] on link "In Rotation" at bounding box center [999, 185] width 98 height 23
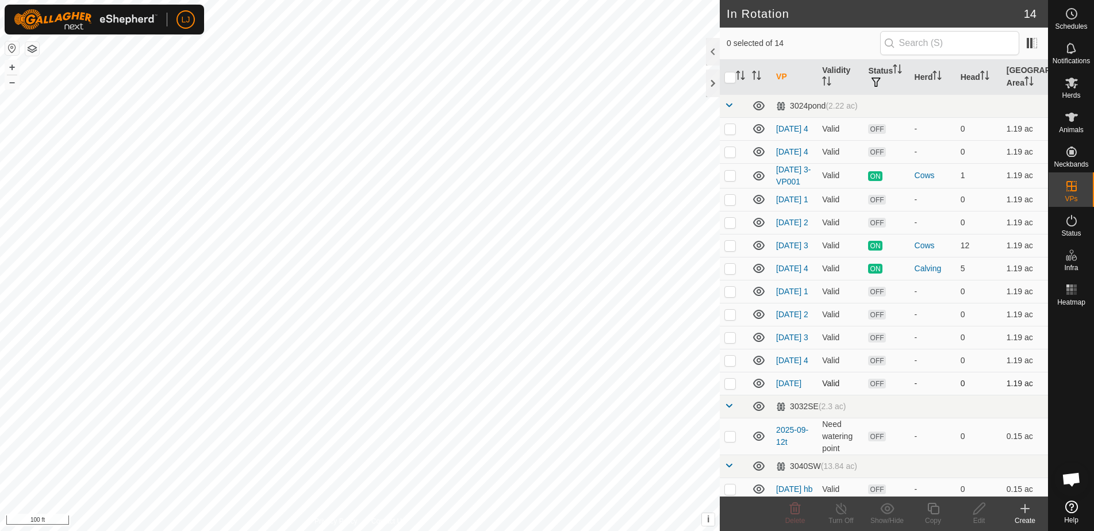
click at [729, 395] on td at bounding box center [734, 383] width 28 height 23
checkbox input "true"
click at [978, 508] on icon at bounding box center [980, 509] width 12 height 12
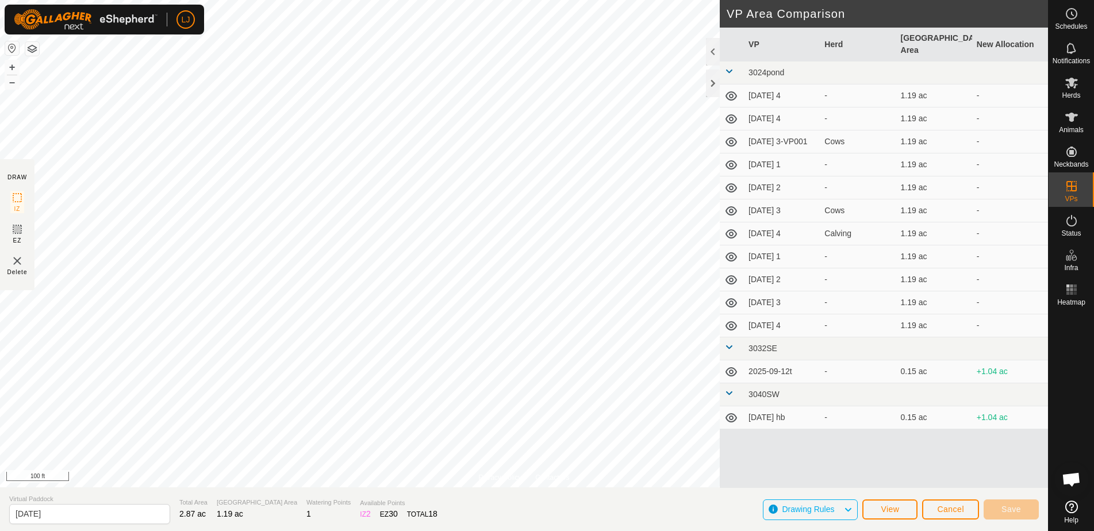
click at [948, 510] on span "Cancel" at bounding box center [950, 509] width 27 height 9
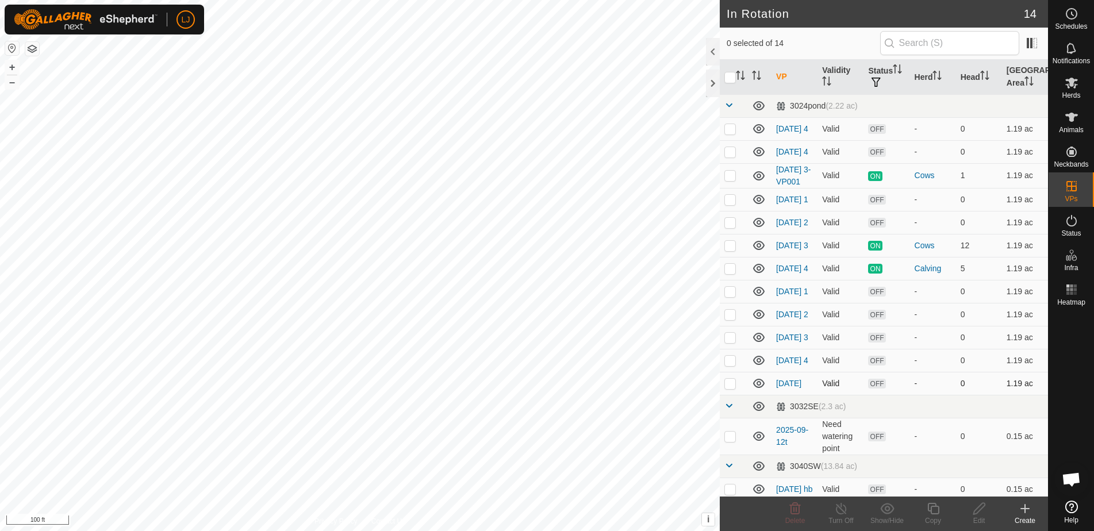
click at [733, 388] on p-checkbox at bounding box center [731, 383] width 12 height 9
checkbox input "true"
click at [980, 515] on icon at bounding box center [980, 509] width 14 height 14
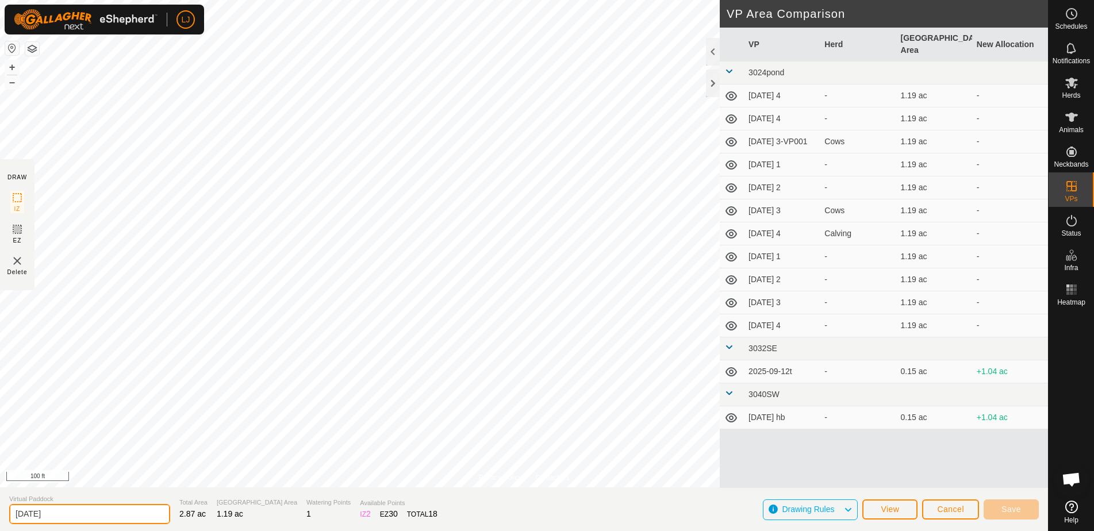
click at [111, 515] on input "[DATE]" at bounding box center [89, 514] width 161 height 20
type input "2025-09-14a"
click at [1004, 505] on button "Save" at bounding box center [1011, 510] width 55 height 20
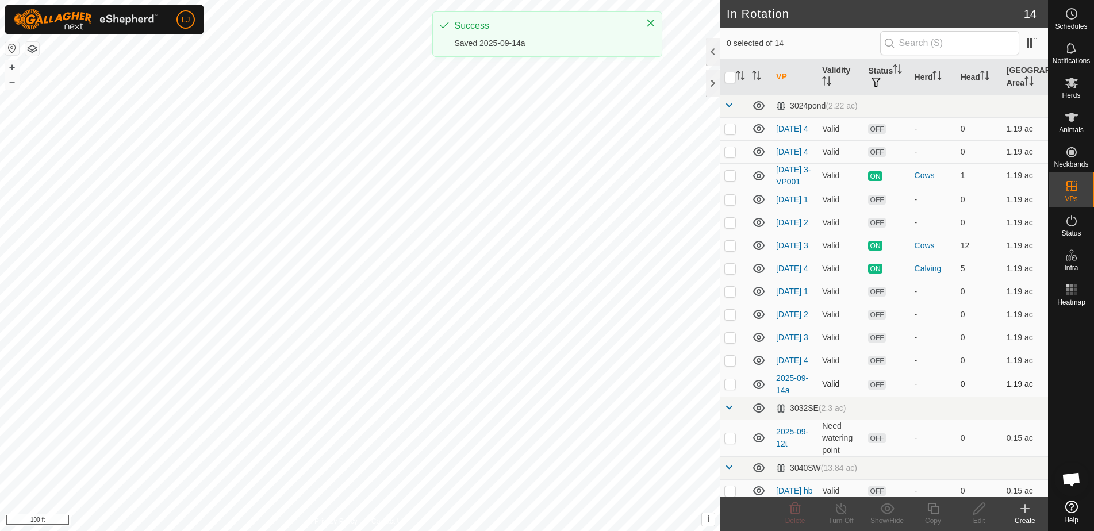
click at [732, 389] on p-checkbox at bounding box center [731, 384] width 12 height 9
checkbox input "true"
click at [932, 507] on icon at bounding box center [934, 509] width 12 height 12
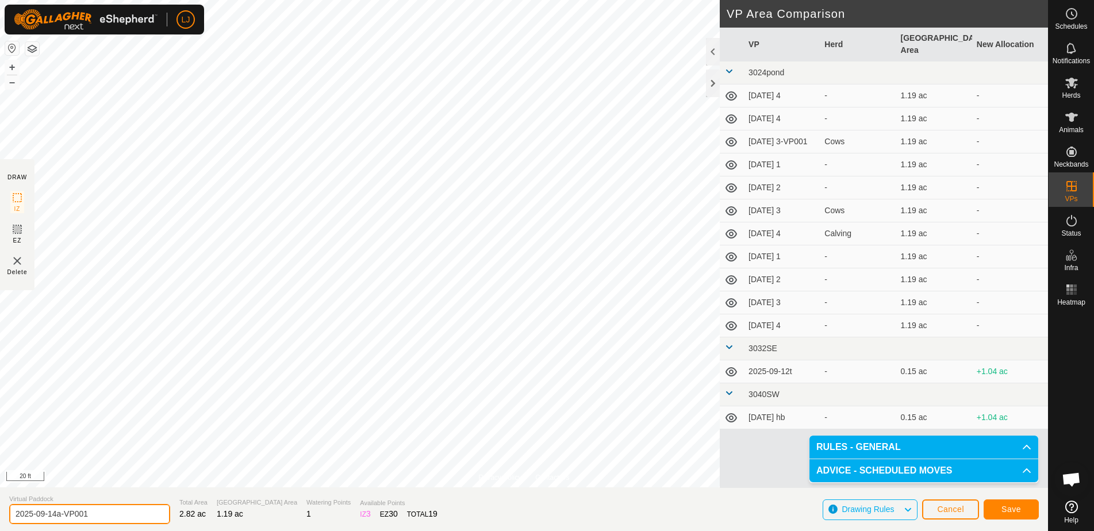
drag, startPoint x: 58, startPoint y: 516, endPoint x: 158, endPoint y: 516, distance: 100.1
click at [166, 516] on section "Virtual Paddock 2025-09-14a-VP001 Total Area 2.82 ac Grazing Area 1.19 ac Water…" at bounding box center [524, 510] width 1048 height 44
type input "2025-09-14b"
click at [1008, 508] on span "Save" at bounding box center [1012, 509] width 20 height 9
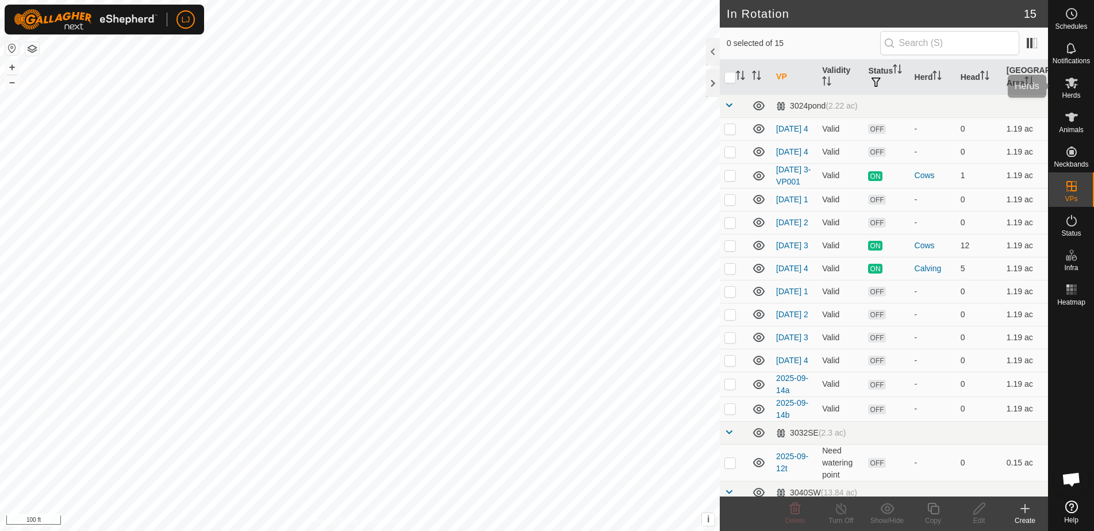
click at [1069, 89] on icon at bounding box center [1072, 83] width 14 height 14
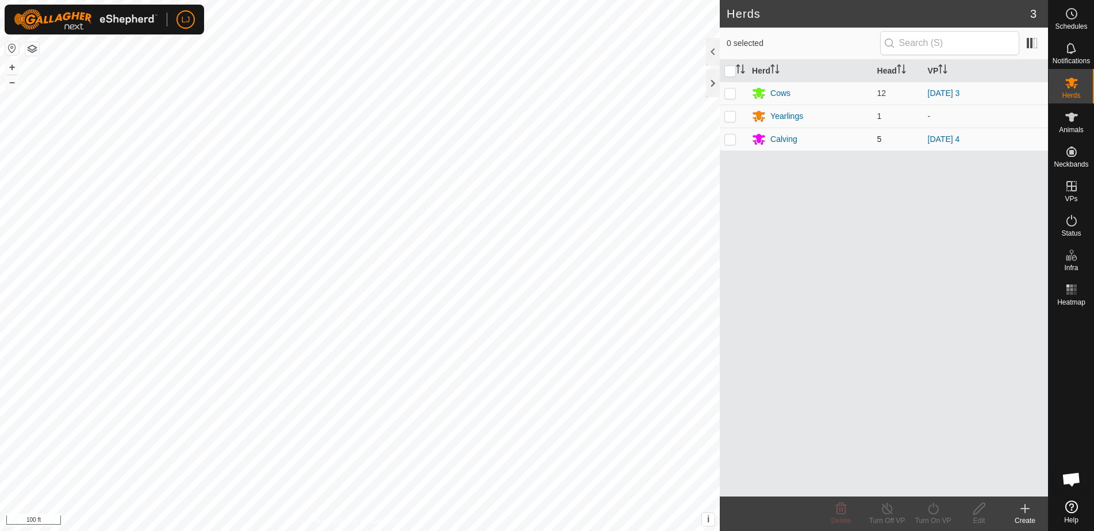
click at [730, 144] on td at bounding box center [734, 139] width 28 height 23
checkbox input "true"
click at [969, 508] on edit-svg-icon at bounding box center [979, 509] width 46 height 14
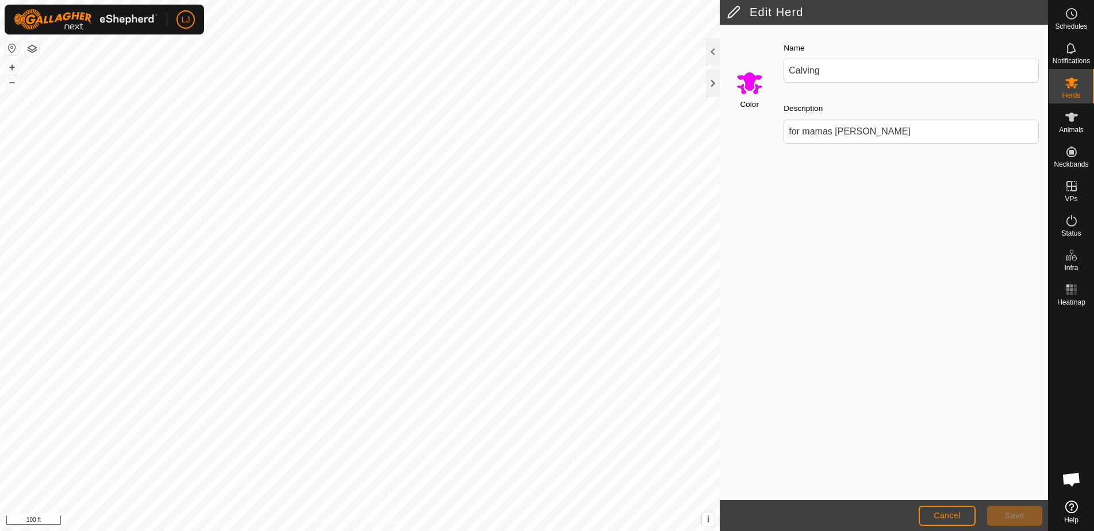
click at [960, 514] on span "Cancel" at bounding box center [947, 515] width 27 height 9
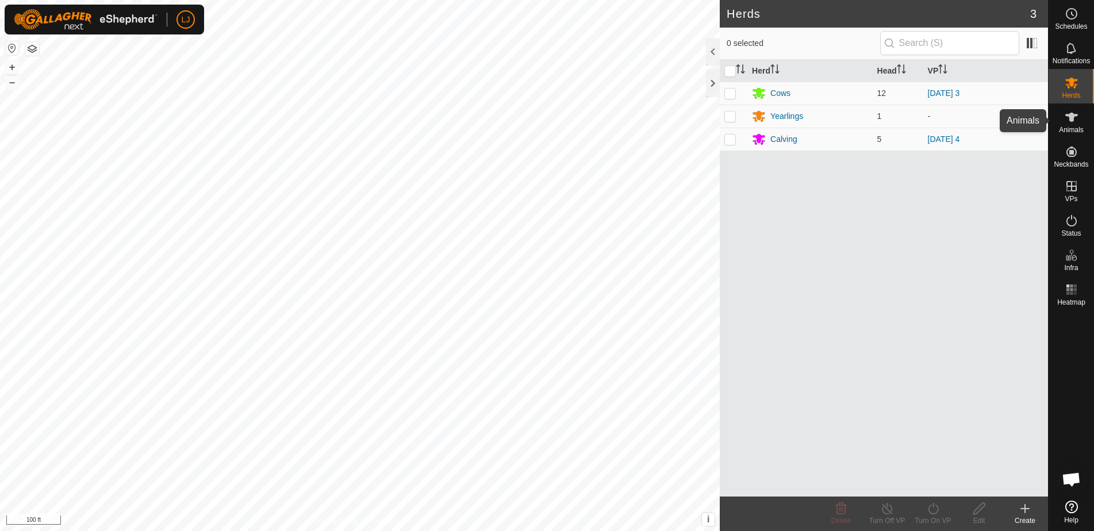
click at [1080, 128] on span "Animals" at bounding box center [1071, 130] width 25 height 7
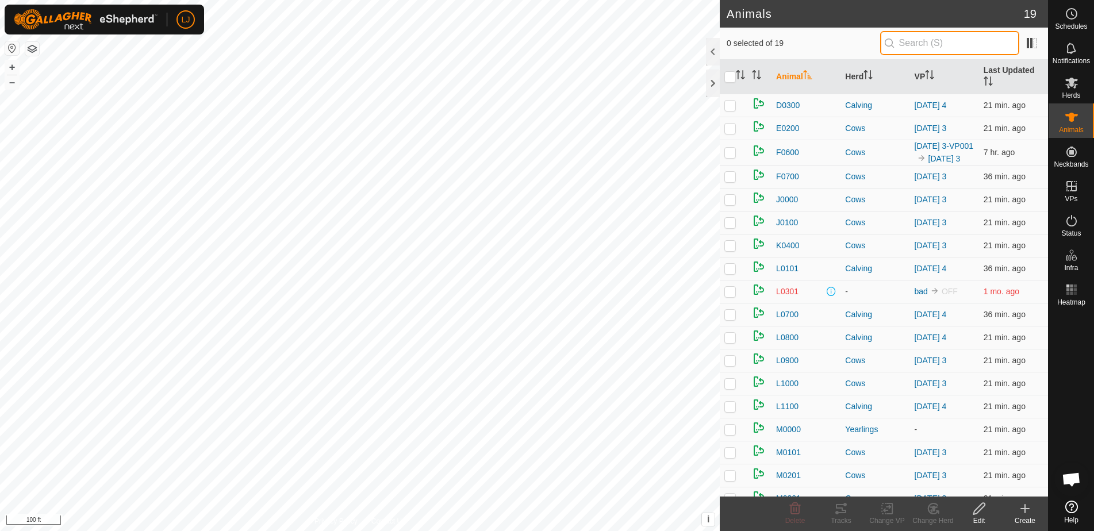
click at [933, 44] on input "text" at bounding box center [950, 43] width 139 height 24
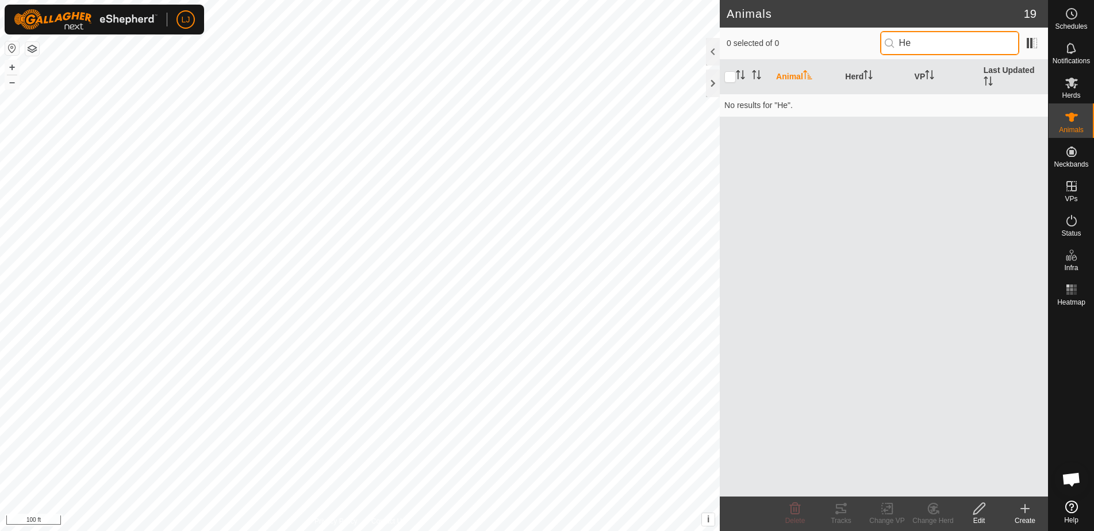
type input "H"
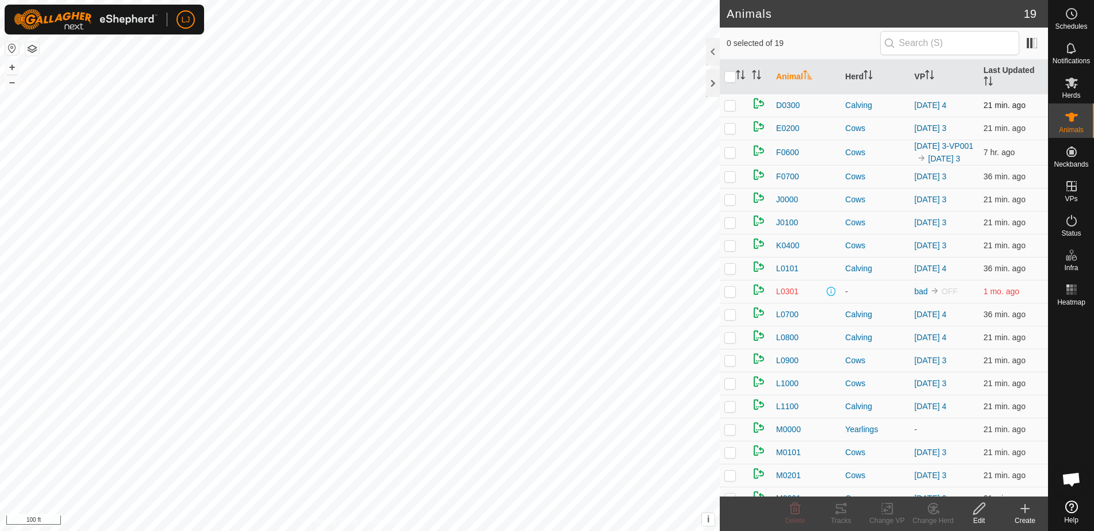
click at [734, 101] on p-checkbox at bounding box center [731, 105] width 12 height 9
checkbox input "true"
click at [733, 273] on p-checkbox at bounding box center [731, 268] width 12 height 9
checkbox input "true"
click at [733, 319] on p-checkbox at bounding box center [731, 314] width 12 height 9
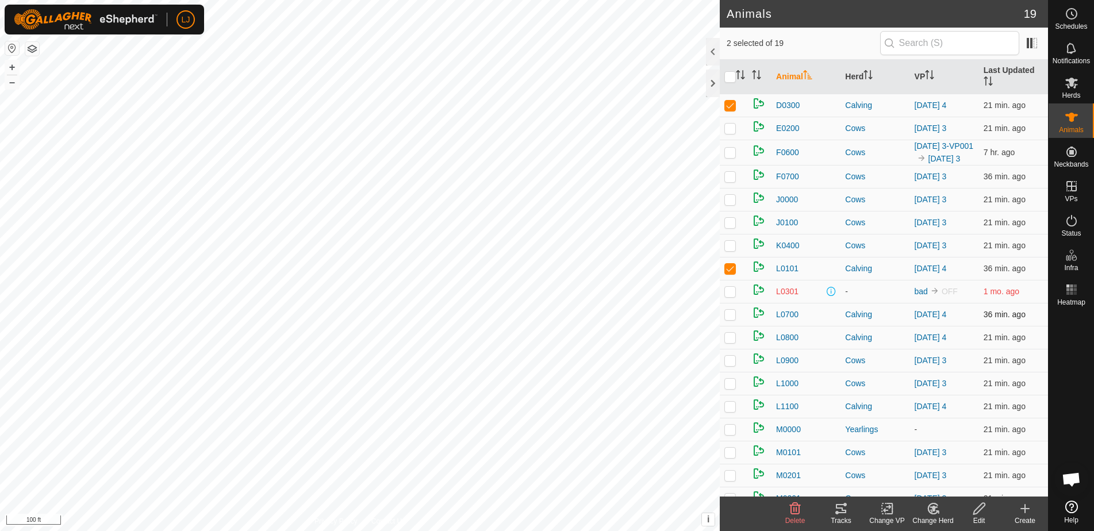
checkbox input "true"
click at [733, 349] on td at bounding box center [734, 337] width 28 height 23
checkbox input "true"
click at [733, 411] on p-checkbox at bounding box center [731, 406] width 12 height 9
checkbox input "true"
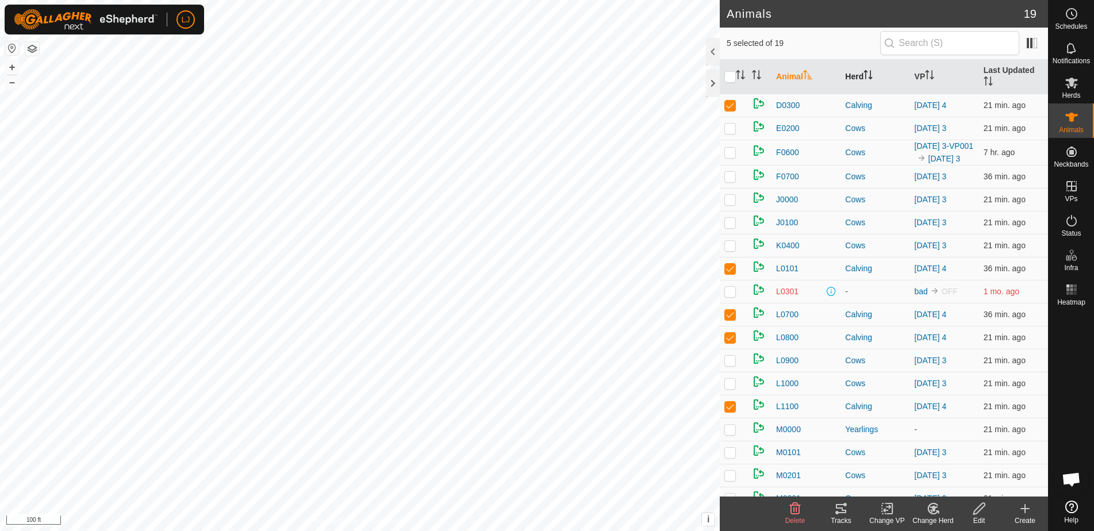
click at [872, 75] on icon "Activate to sort" at bounding box center [871, 74] width 1 height 9
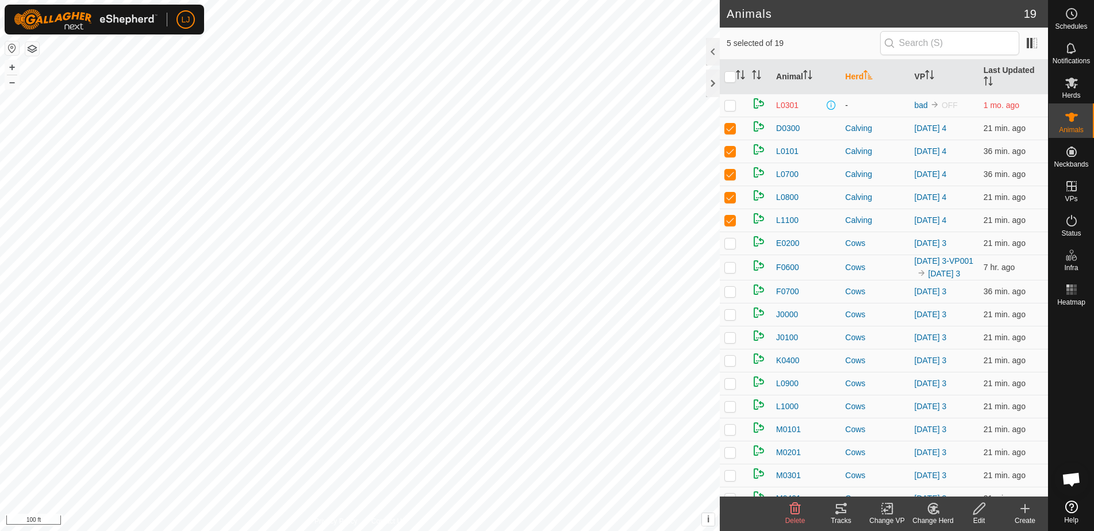
click at [729, 105] on p-checkbox at bounding box center [731, 105] width 12 height 9
click at [734, 109] on p-checkbox at bounding box center [731, 105] width 12 height 9
checkbox input "false"
click at [936, 508] on icon at bounding box center [934, 509] width 8 height 6
click at [952, 461] on link "Choose Herd..." at bounding box center [968, 459] width 114 height 23
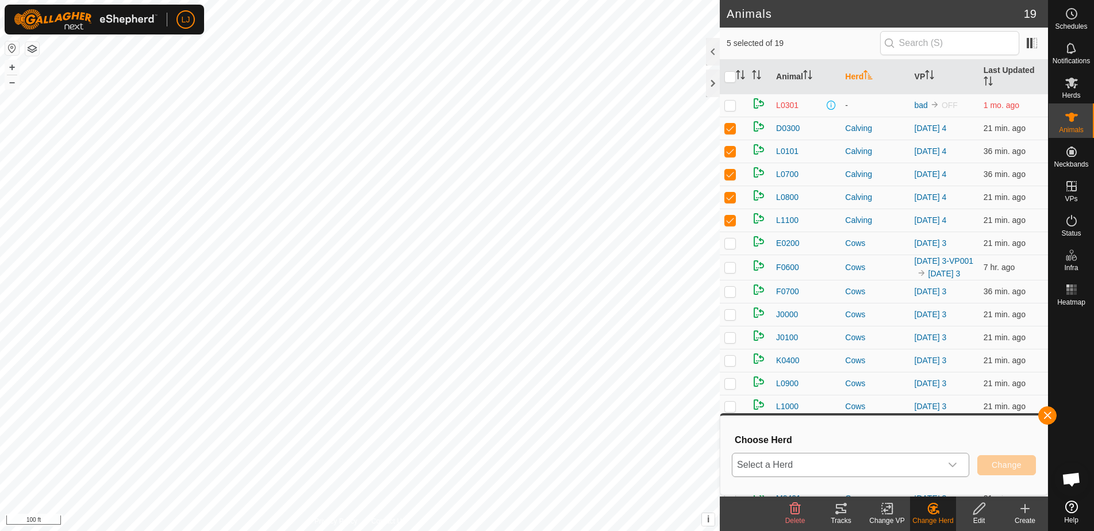
click at [870, 457] on span "Select a Herd" at bounding box center [837, 465] width 209 height 23
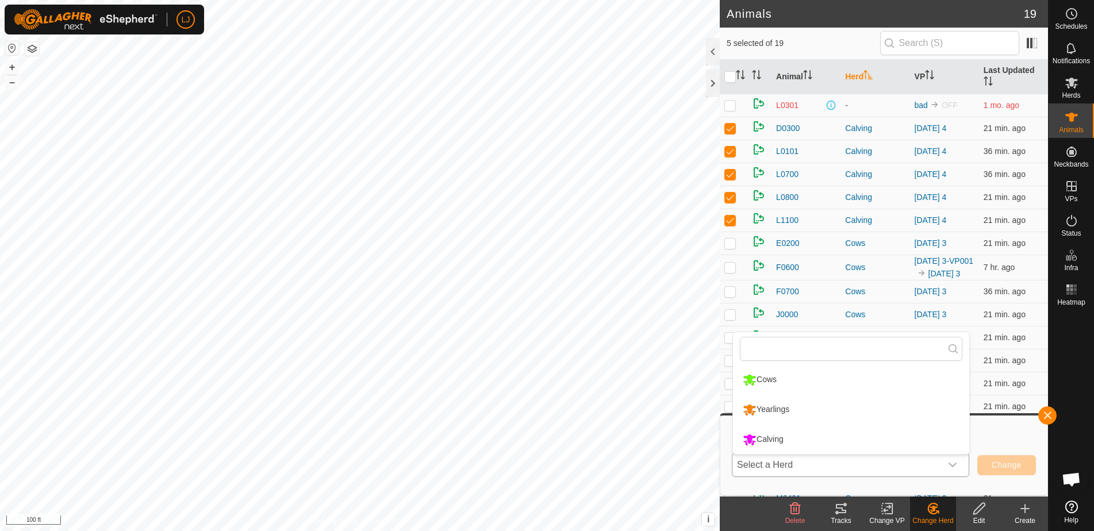
click at [756, 382] on li "Cows" at bounding box center [851, 380] width 236 height 29
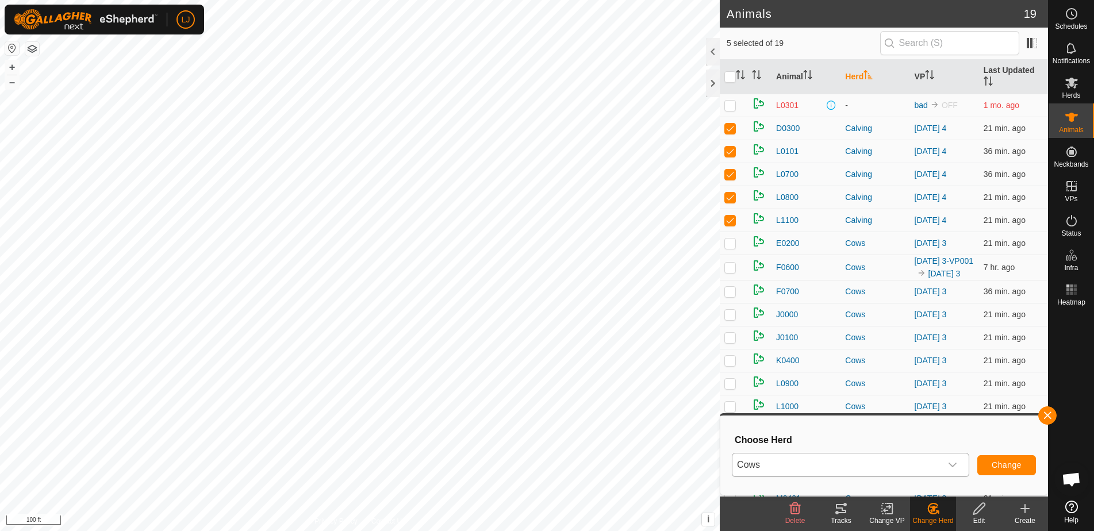
click at [1025, 467] on button "Change" at bounding box center [1007, 466] width 59 height 20
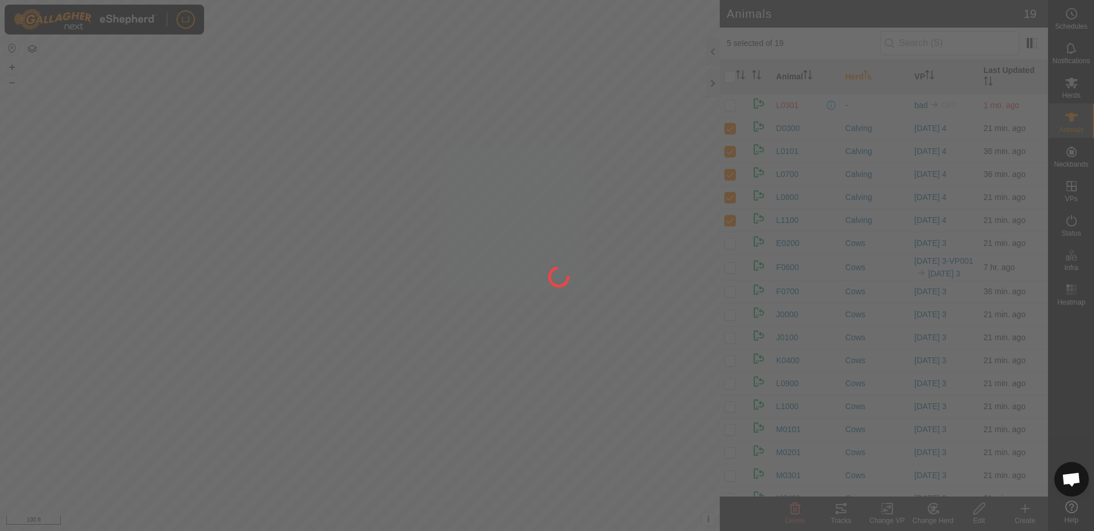
checkbox input "false"
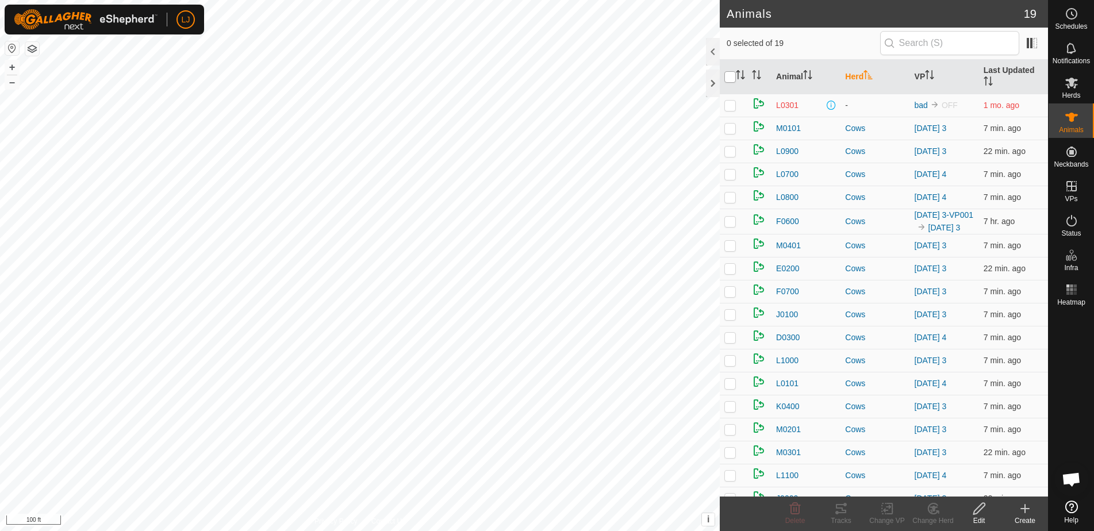
click at [731, 76] on input "checkbox" at bounding box center [731, 77] width 12 height 12
checkbox input "true"
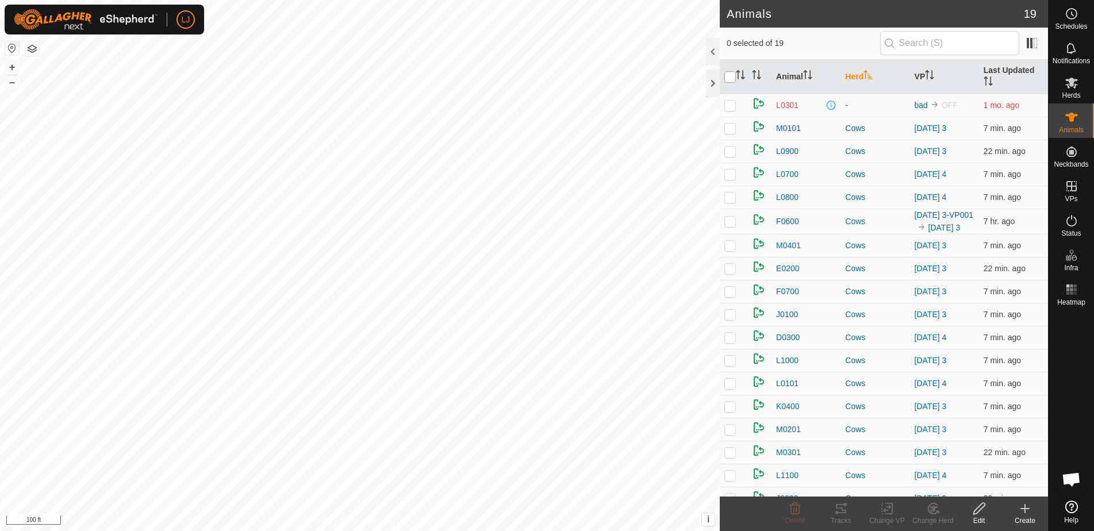
checkbox input "true"
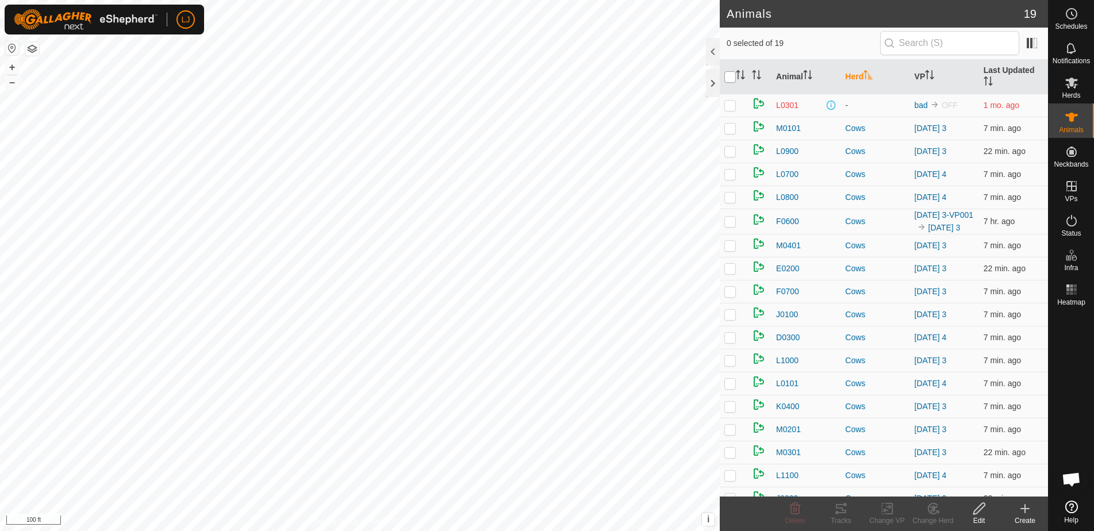
checkbox input "true"
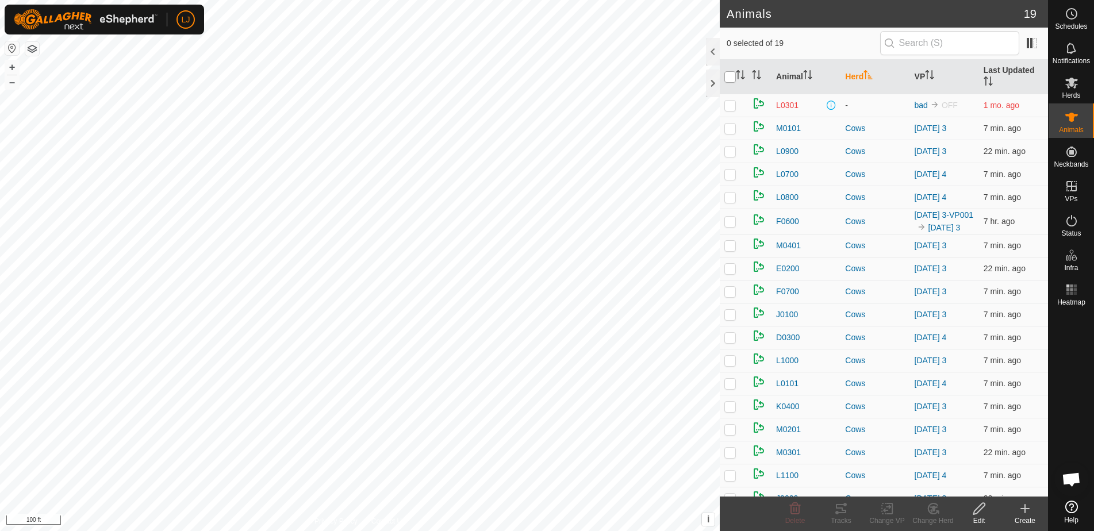
checkbox input "true"
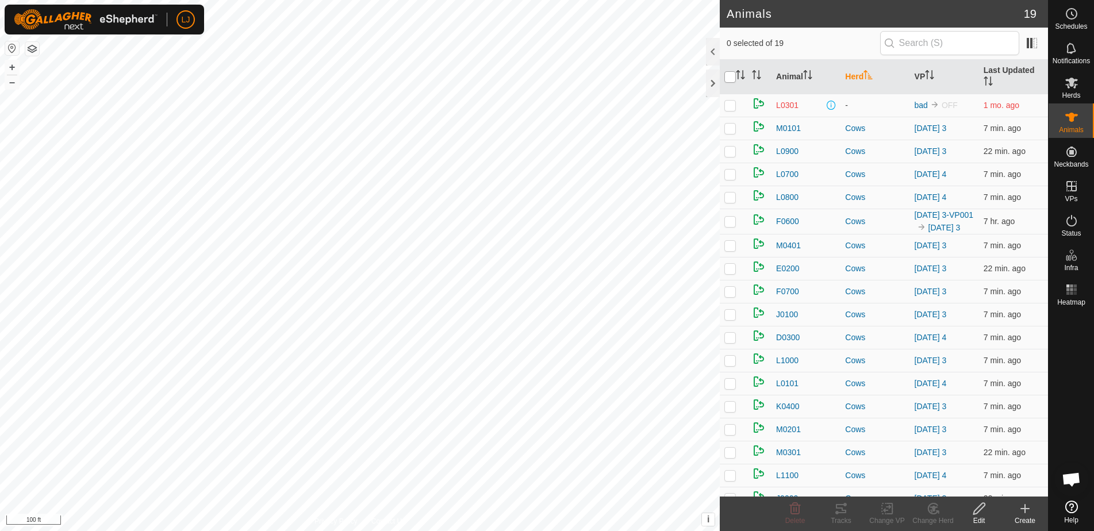
checkbox input "true"
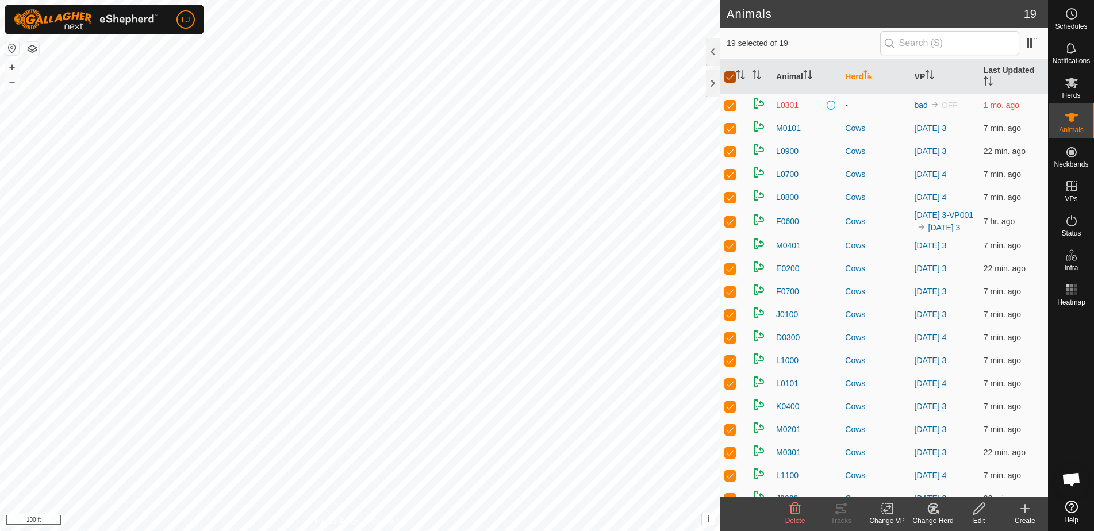
click at [731, 76] on input "checkbox" at bounding box center [731, 77] width 12 height 12
checkbox input "false"
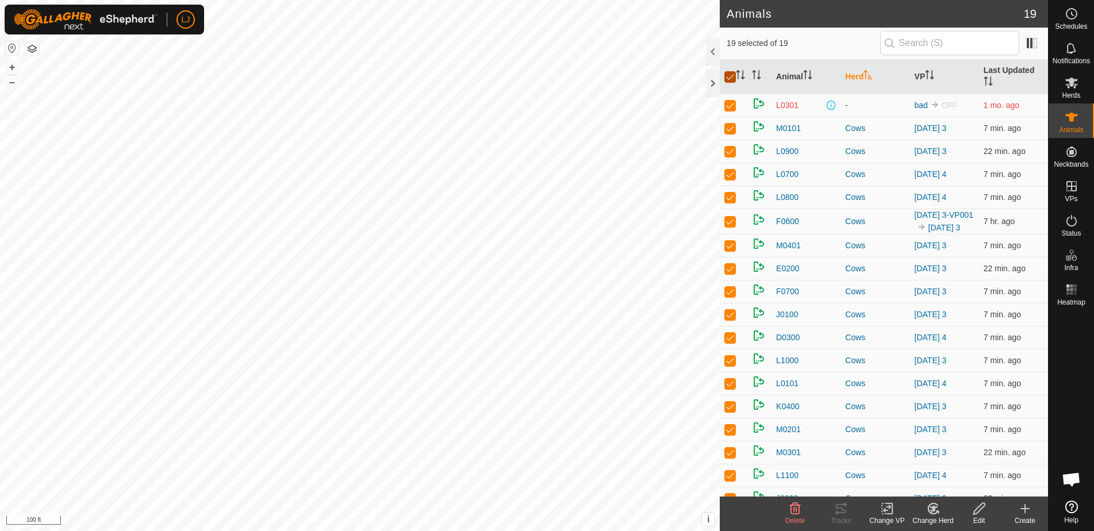
checkbox input "false"
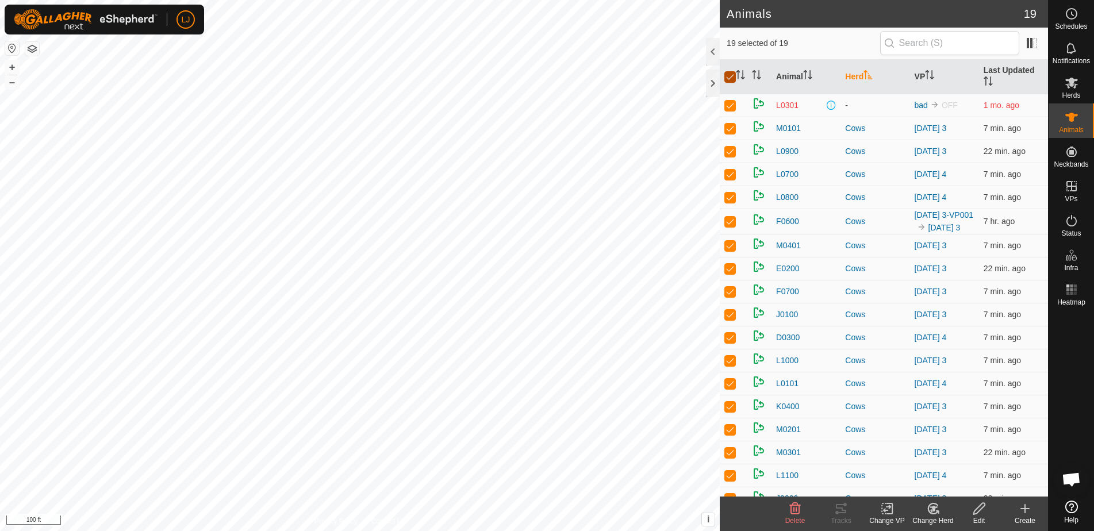
checkbox input "false"
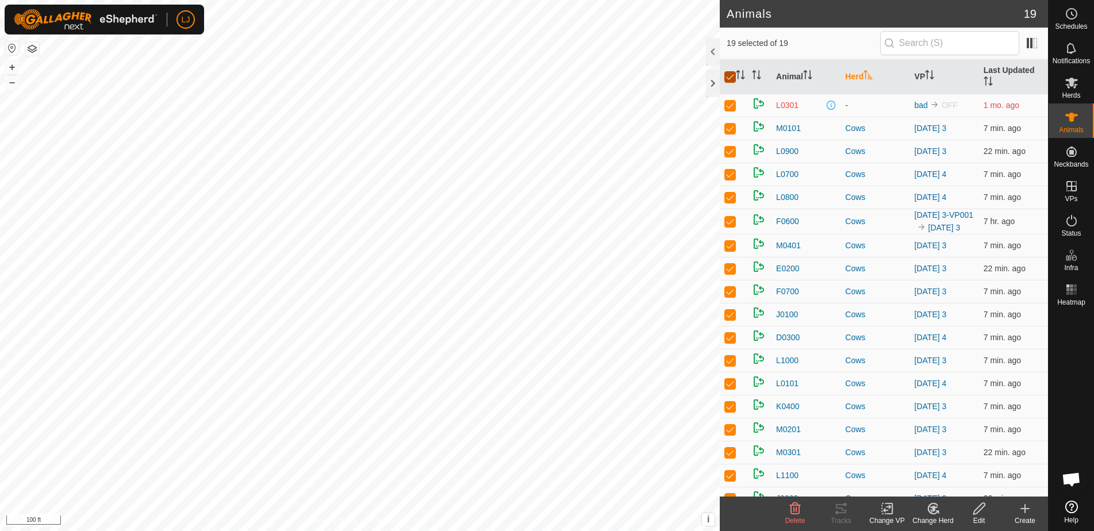
checkbox input "false"
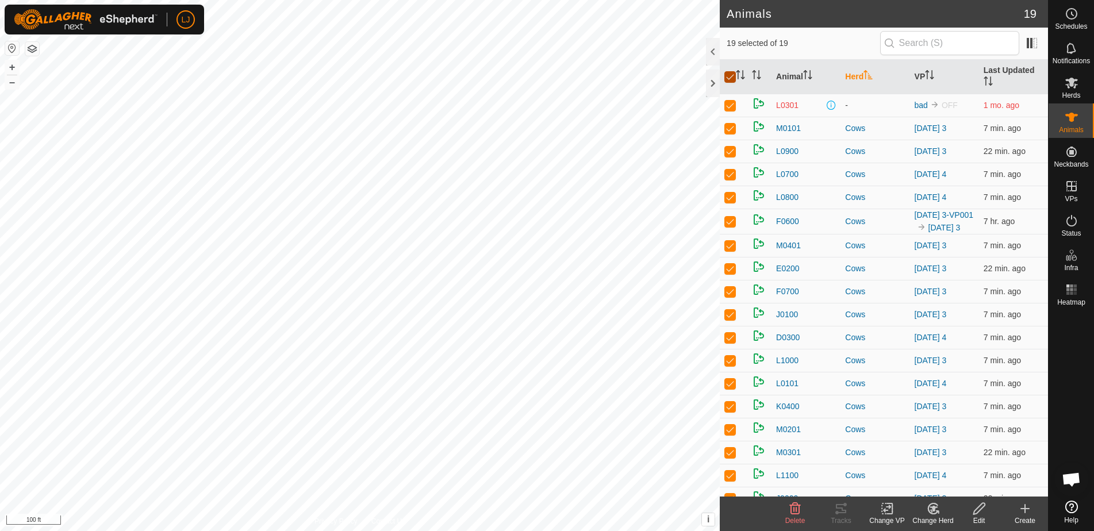
checkbox input "false"
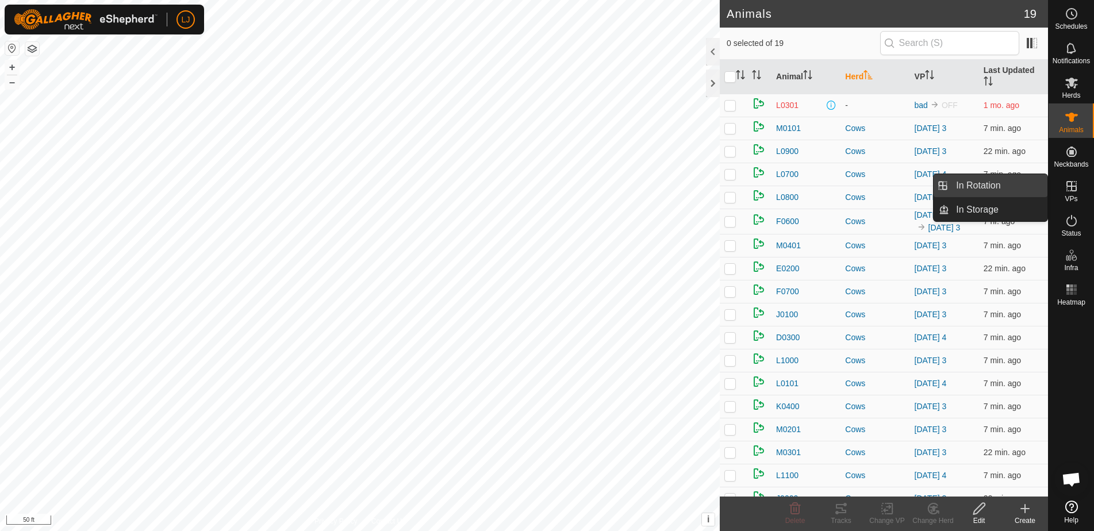
click at [988, 185] on link "In Rotation" at bounding box center [999, 185] width 98 height 23
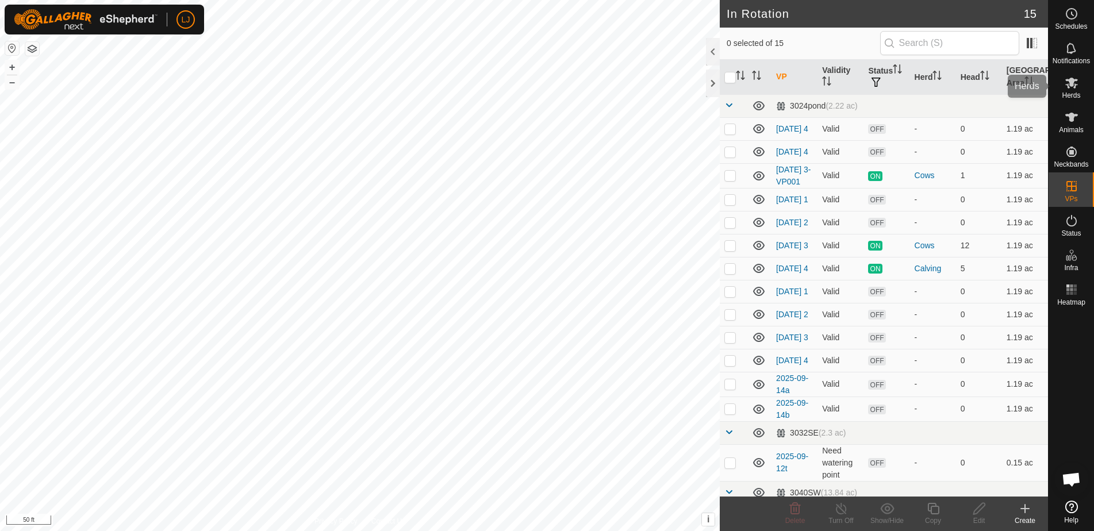
click at [1072, 101] on div "Herds" at bounding box center [1071, 86] width 45 height 35
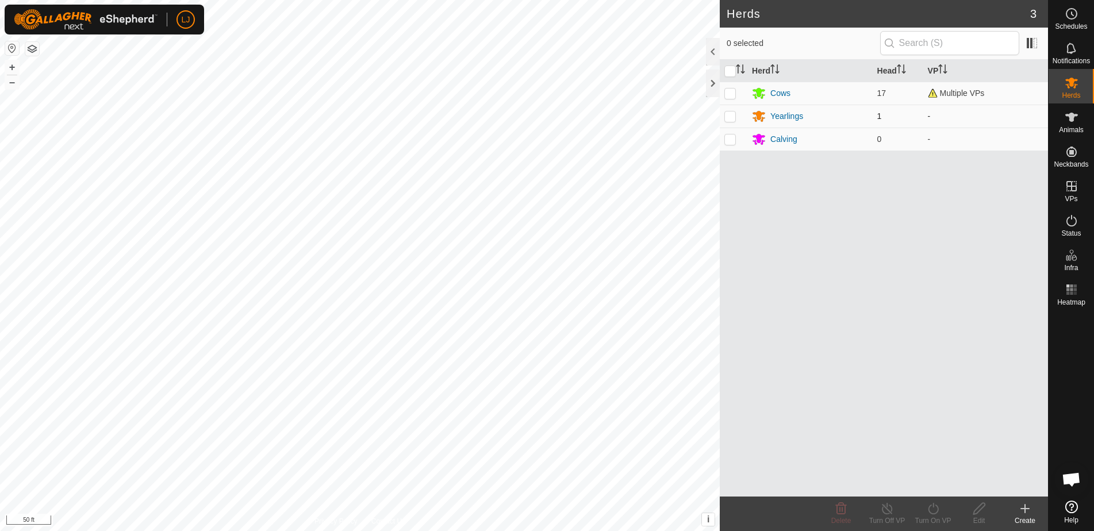
drag, startPoint x: 729, startPoint y: 94, endPoint x: 736, endPoint y: 105, distance: 13.1
click at [729, 94] on p-checkbox at bounding box center [731, 93] width 12 height 9
checkbox input "true"
click at [932, 522] on div "Turn On VP" at bounding box center [933, 521] width 46 height 10
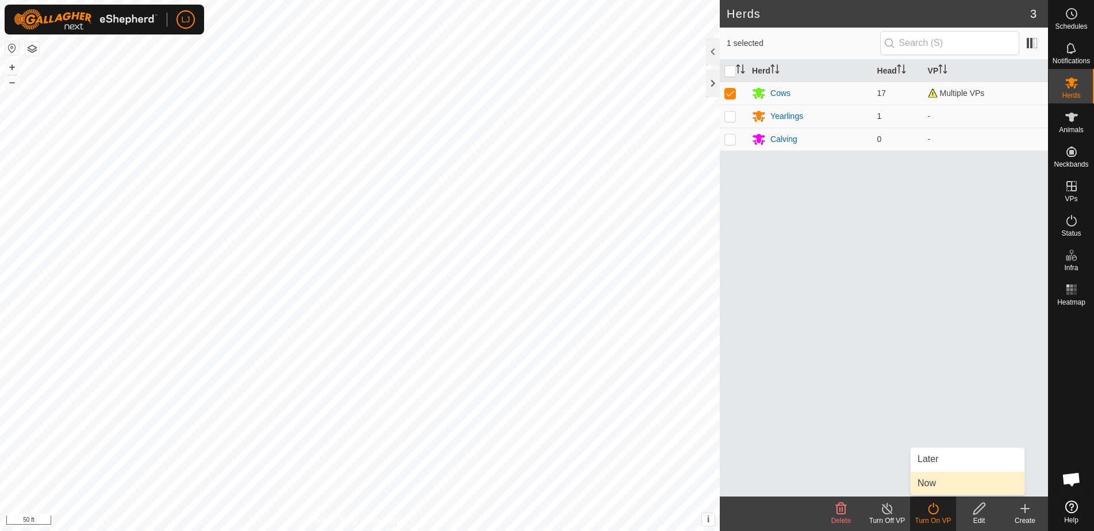
click at [940, 487] on link "Now" at bounding box center [968, 483] width 114 height 23
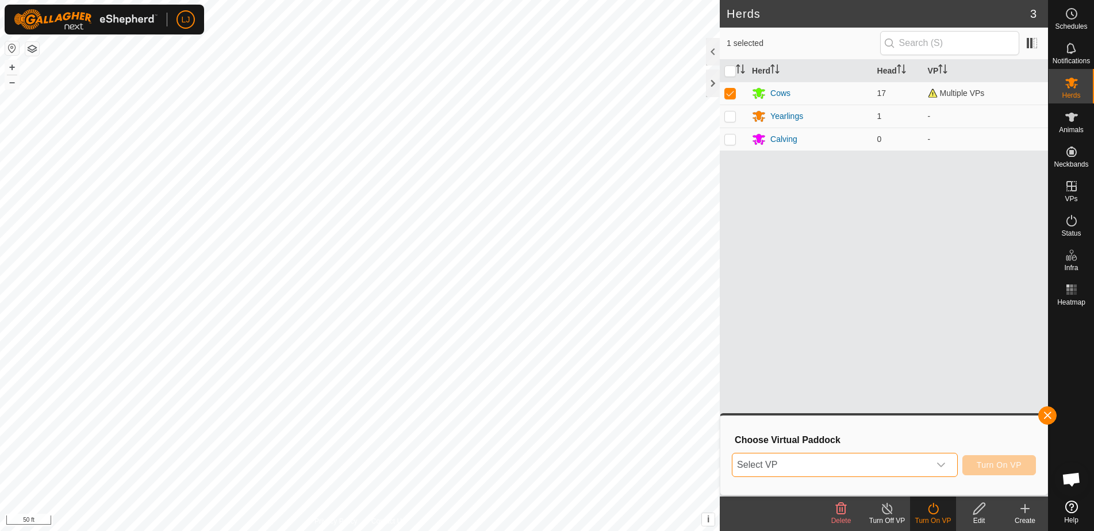
click at [892, 457] on span "Select VP" at bounding box center [831, 465] width 197 height 23
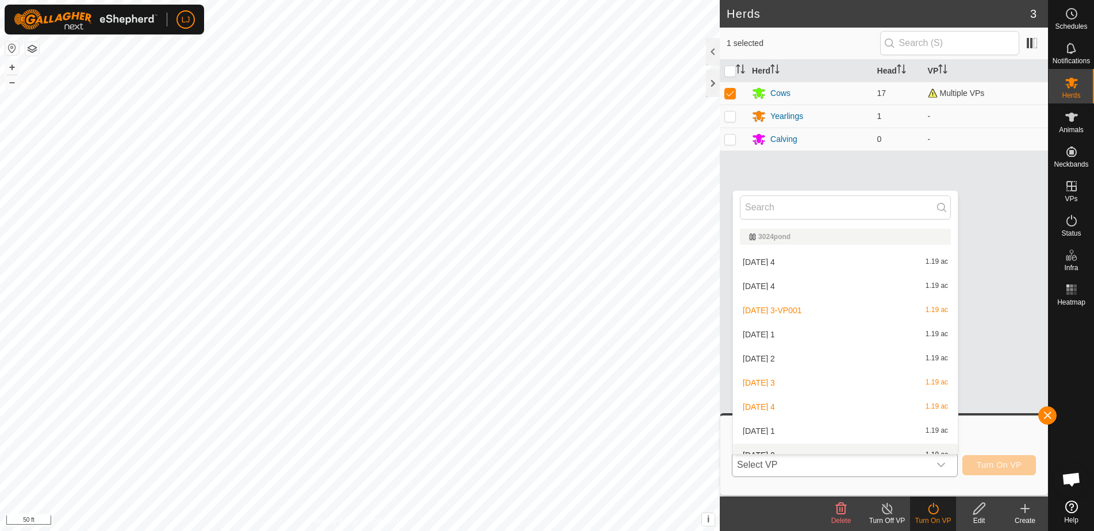
scroll to position [13, 0]
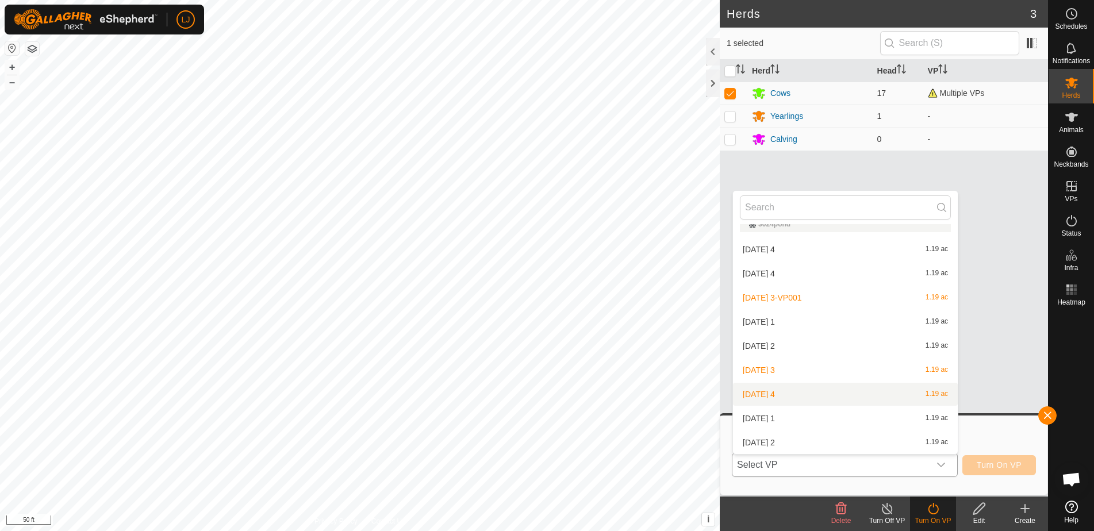
click at [831, 396] on li "[DATE] 4 1.19 ac" at bounding box center [845, 394] width 225 height 23
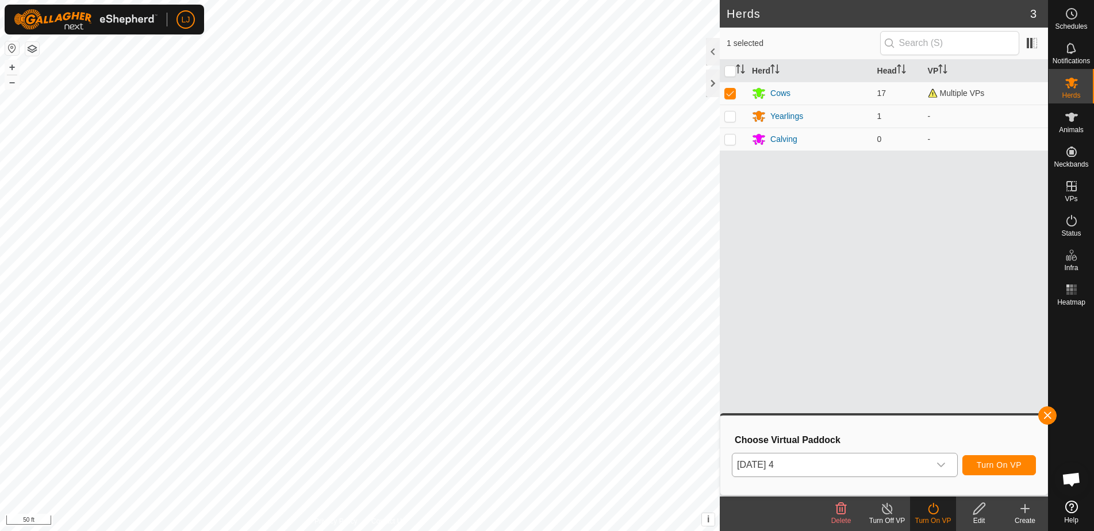
click at [982, 457] on button "Turn On VP" at bounding box center [1000, 466] width 74 height 20
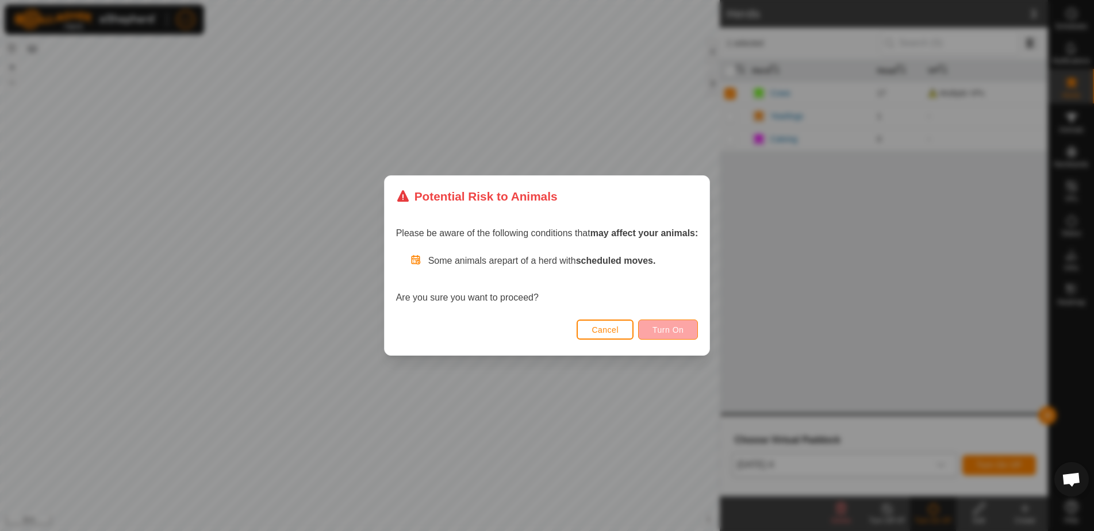
click at [675, 328] on span "Turn On" at bounding box center [668, 330] width 31 height 9
